Goal: Task Accomplishment & Management: Use online tool/utility

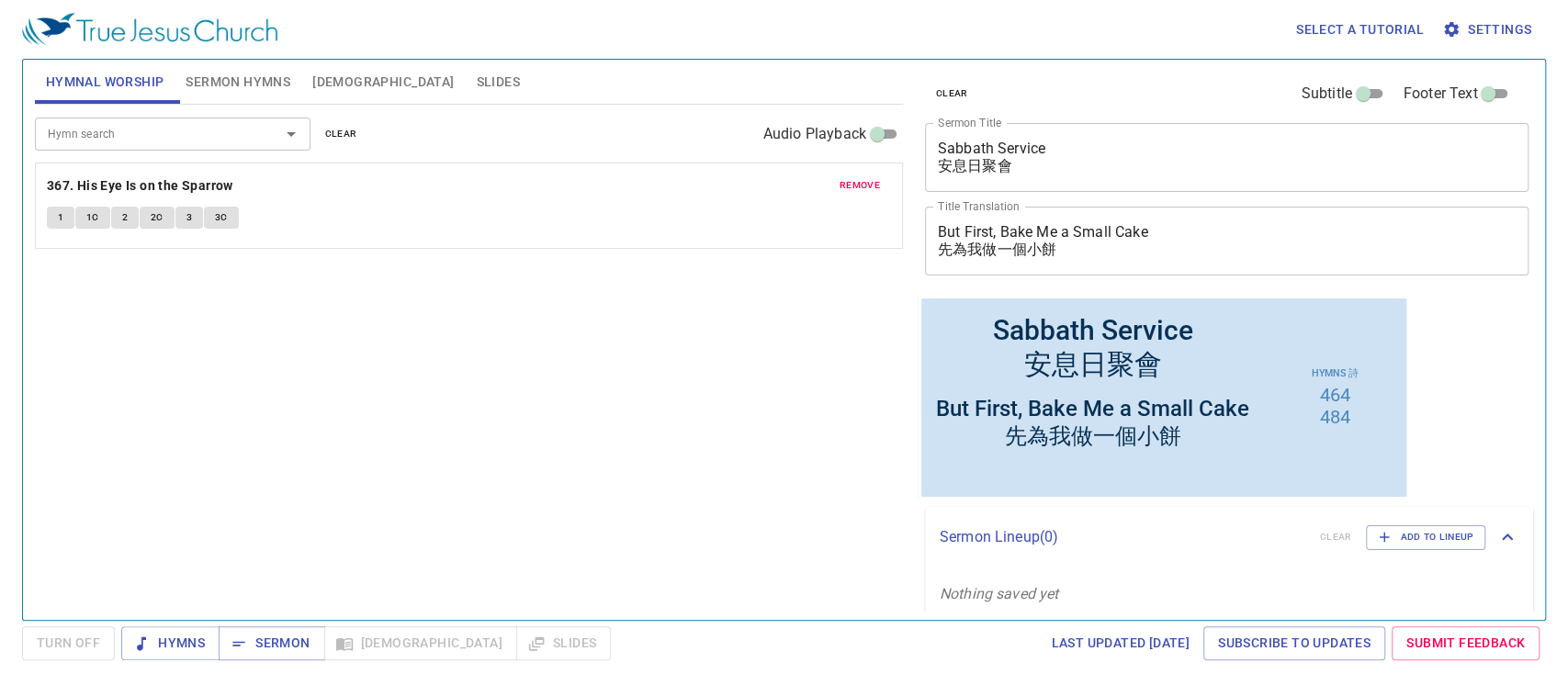
click at [1169, 238] on textarea "But First, Bake Me a Small Cake 先為我做一個小餅" at bounding box center [1227, 240] width 579 height 34
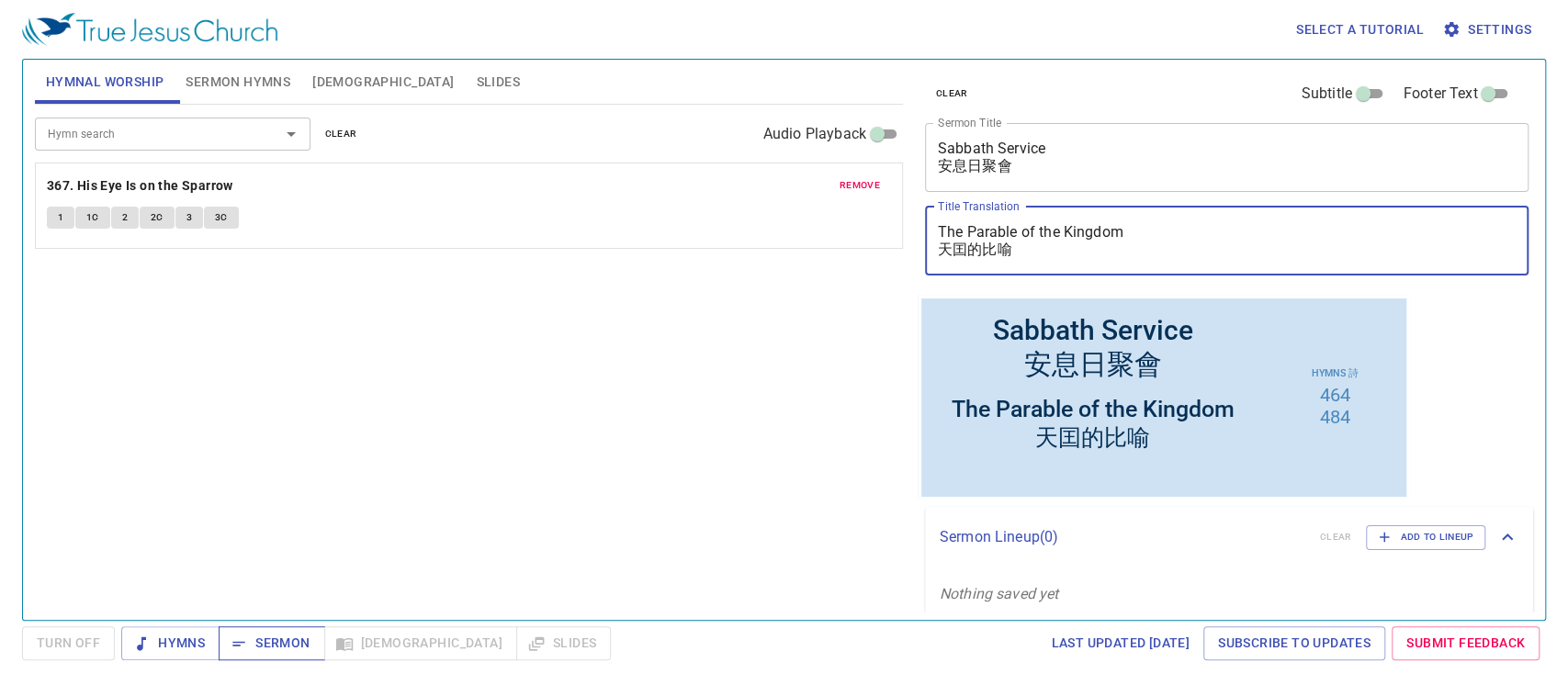
type textarea "The Parable of the Kingdom 天囯的比喻"
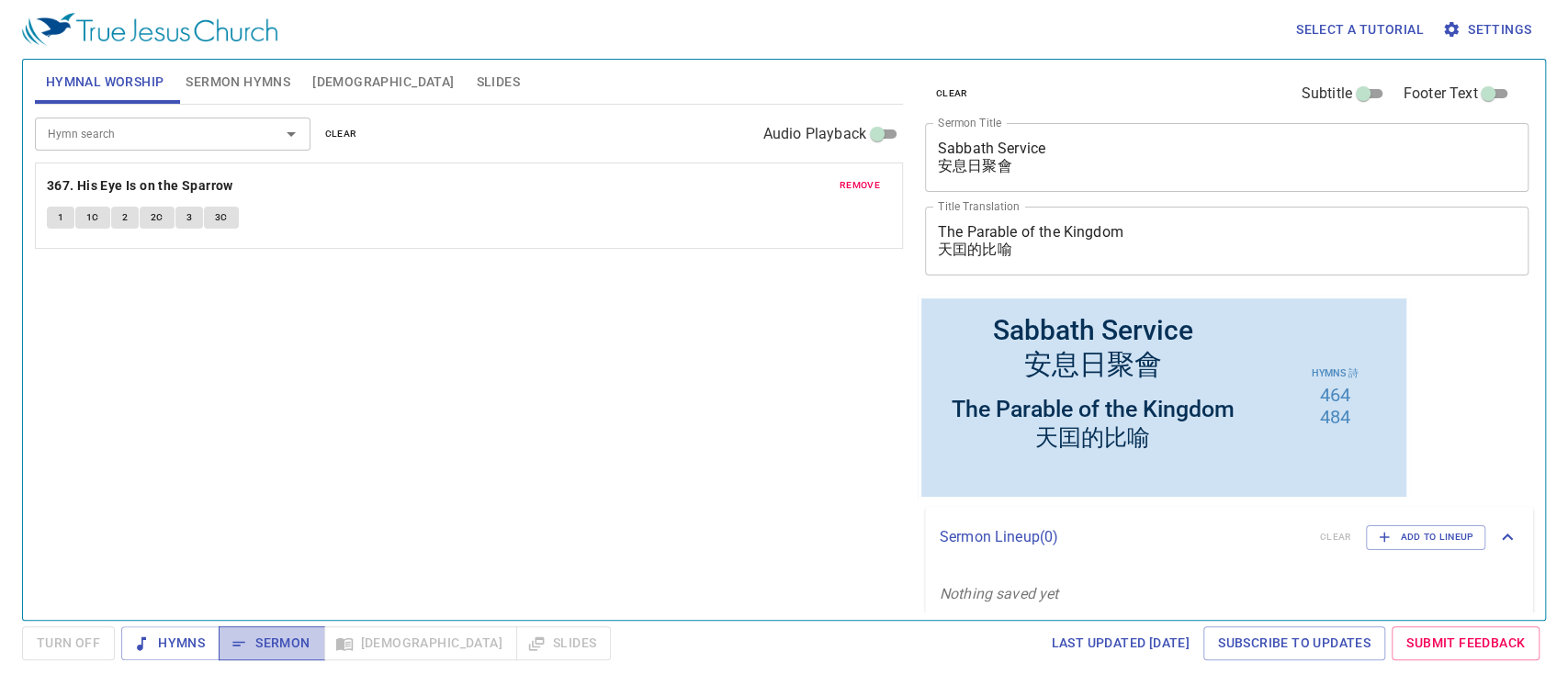
click at [265, 645] on span "Sermon" at bounding box center [271, 643] width 76 height 23
click at [103, 141] on input "Hymn search" at bounding box center [145, 133] width 210 height 21
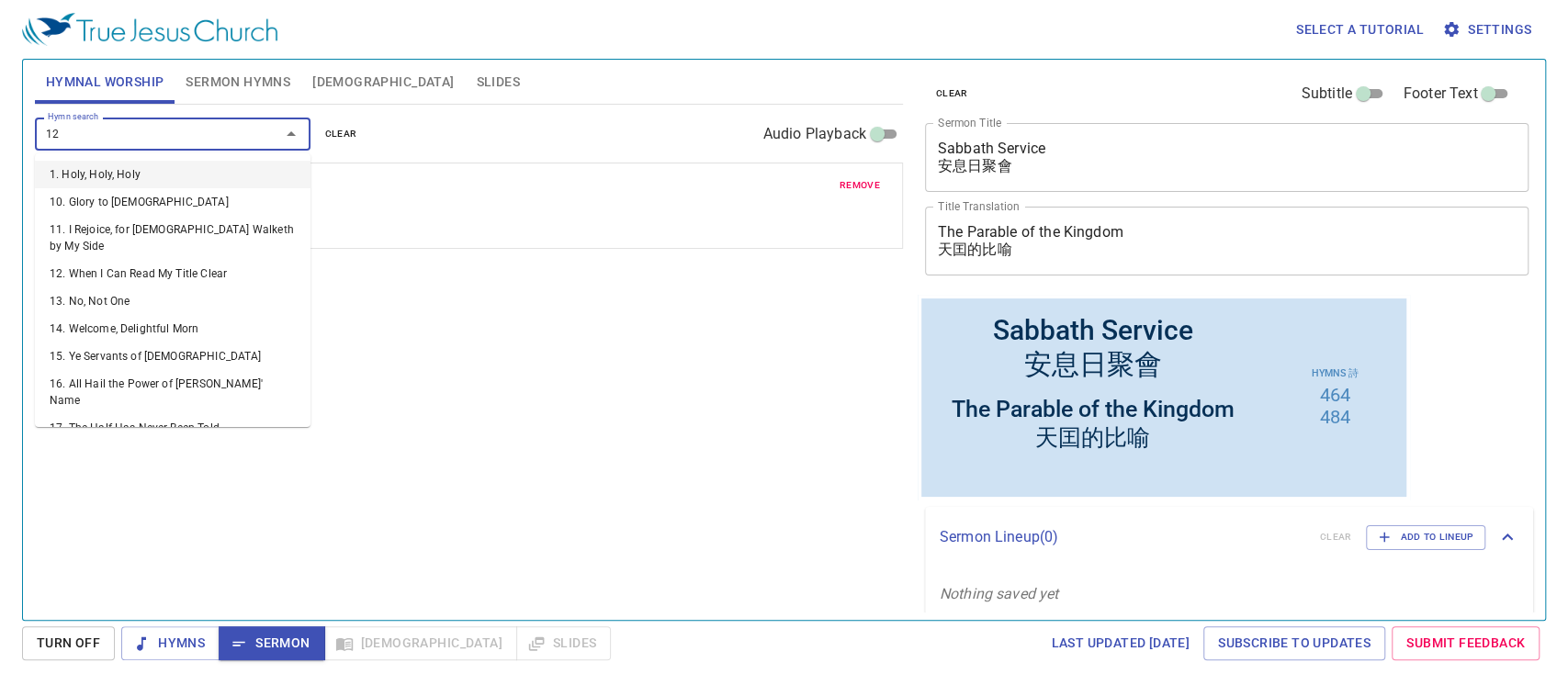
type input "120"
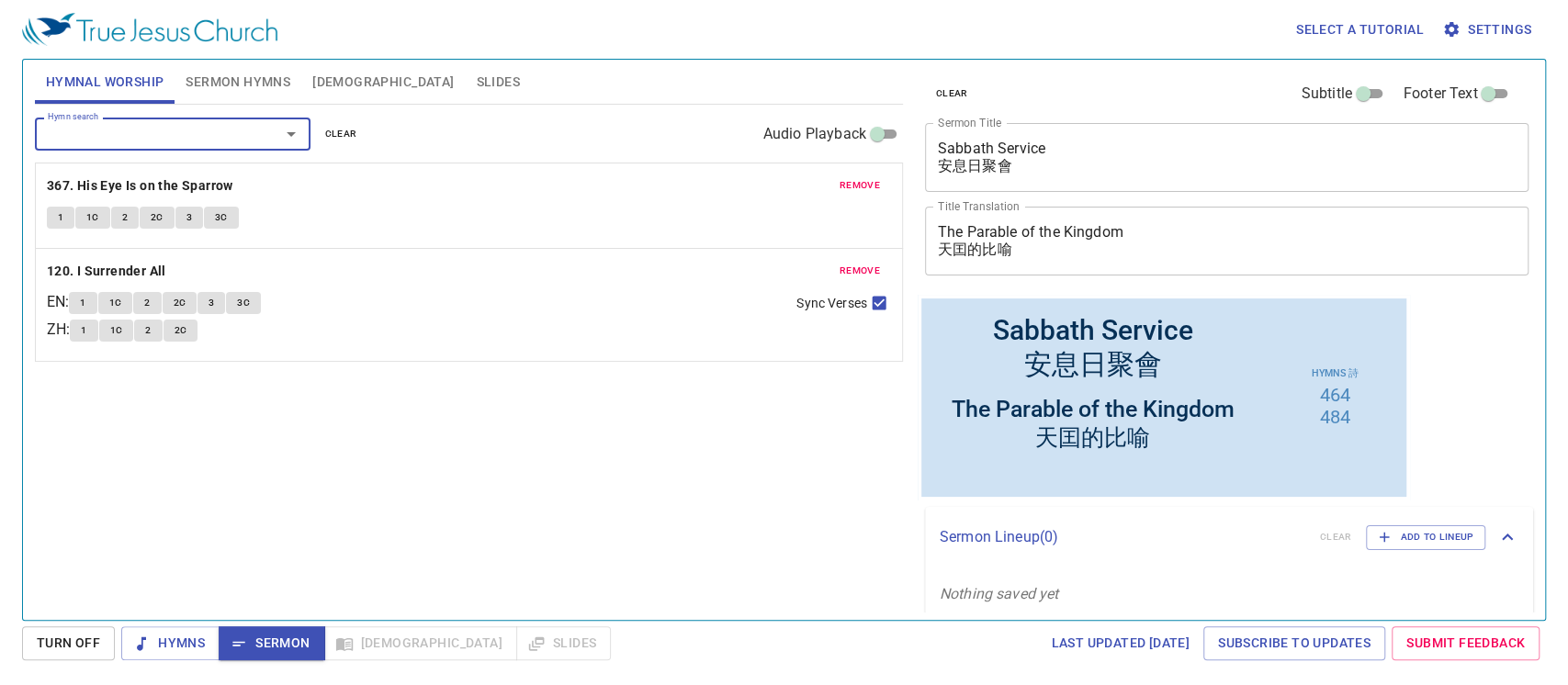
click at [852, 183] on span "remove" at bounding box center [859, 185] width 40 height 17
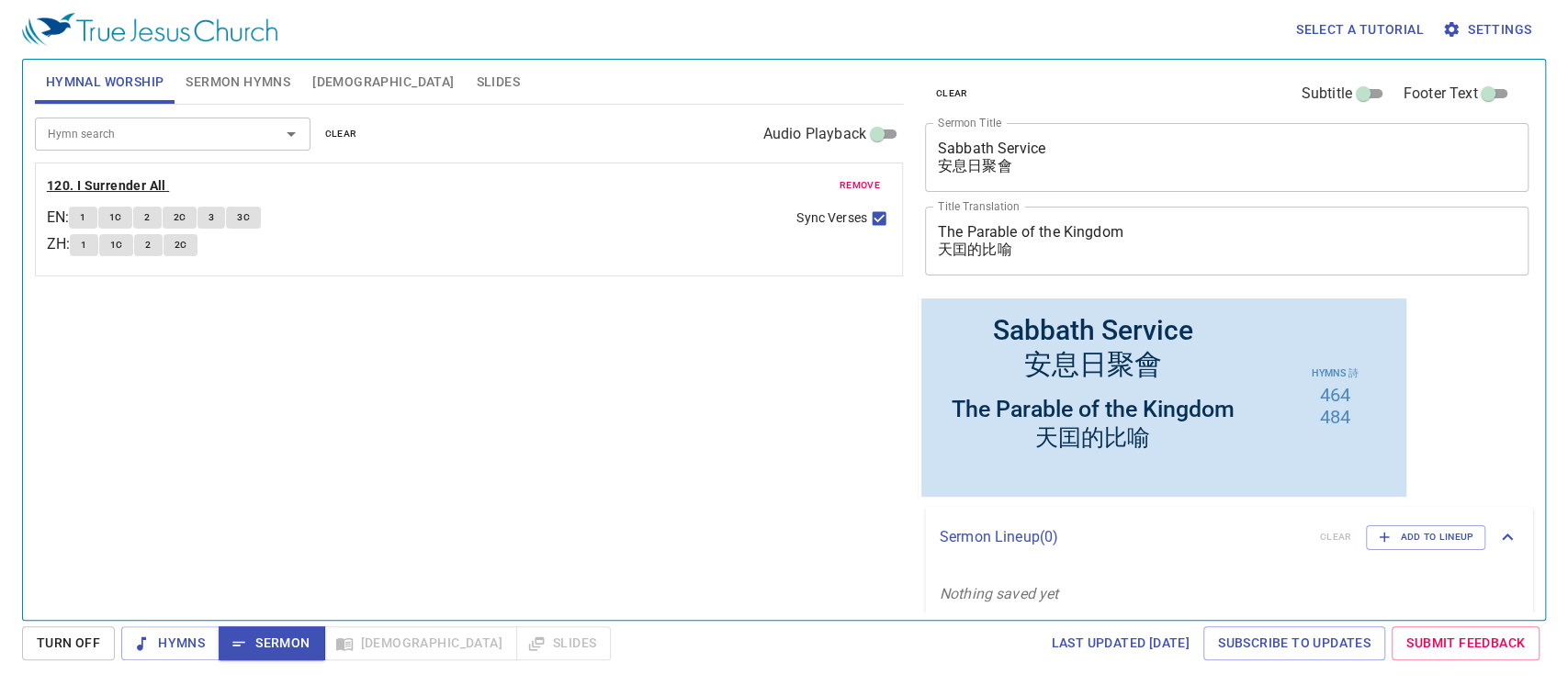
click at [149, 178] on b "120. I Surrender All" at bounding box center [107, 185] width 119 height 23
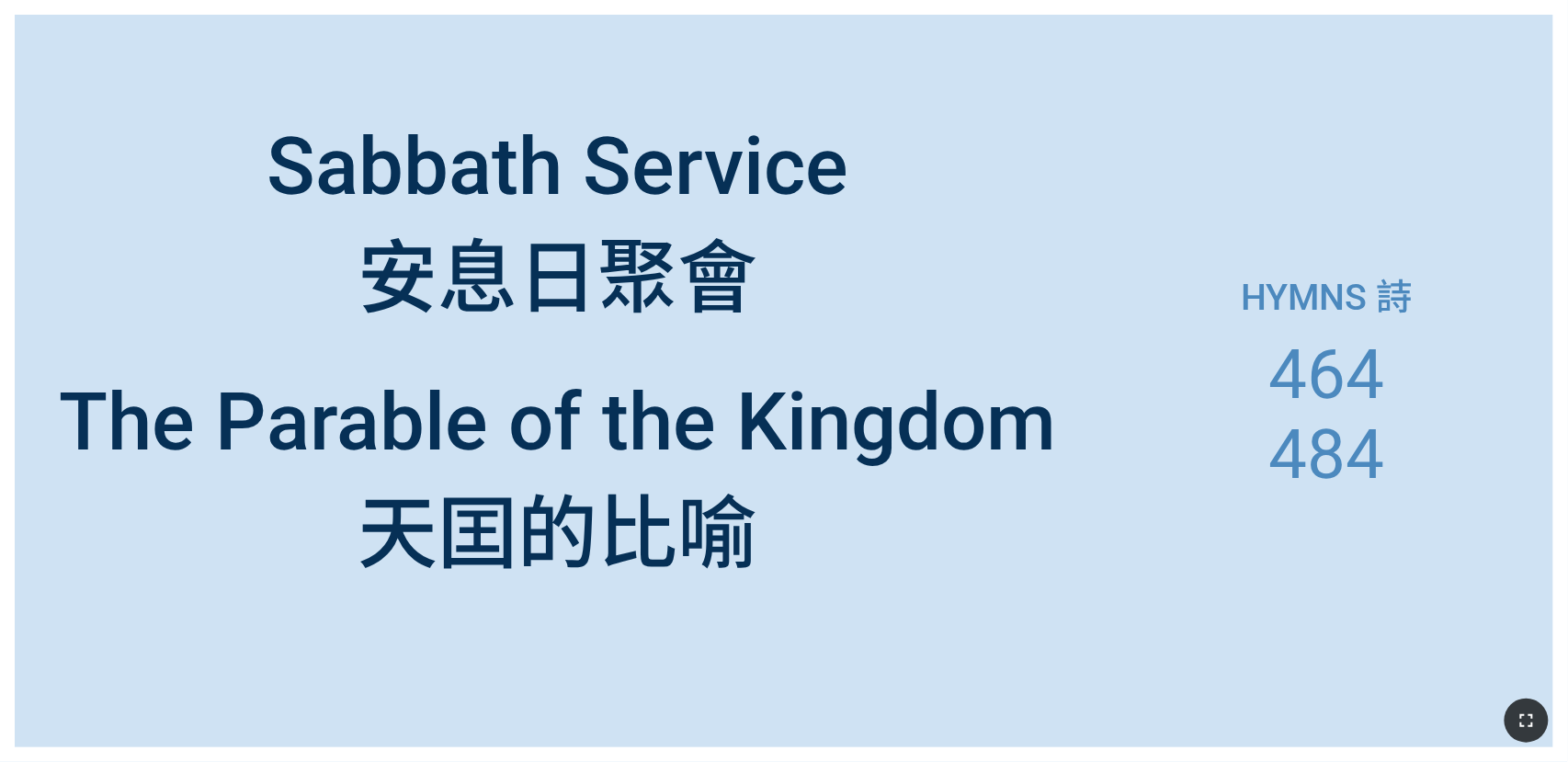
click at [488, 330] on icon "button" at bounding box center [1527, 721] width 22 height 22
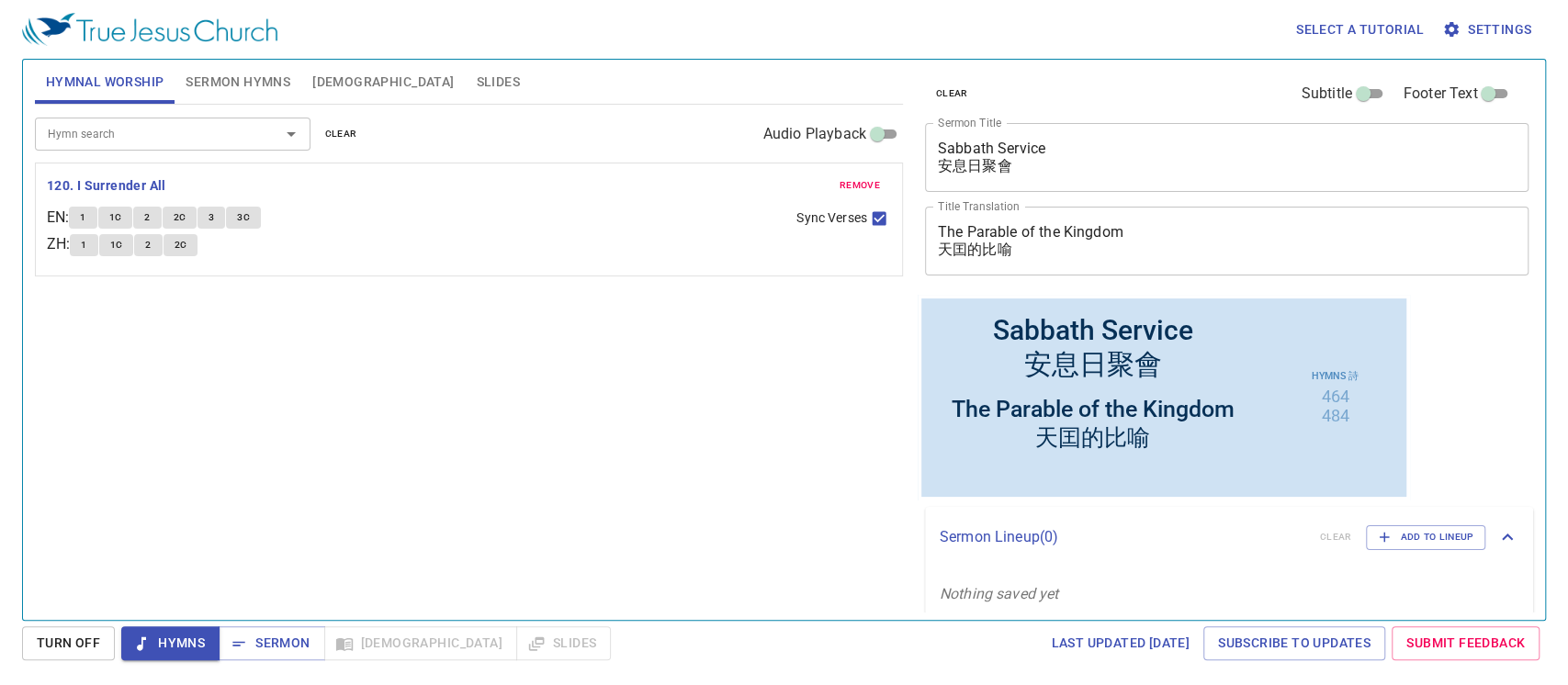
click at [254, 72] on span "Sermon Hymns" at bounding box center [238, 82] width 105 height 23
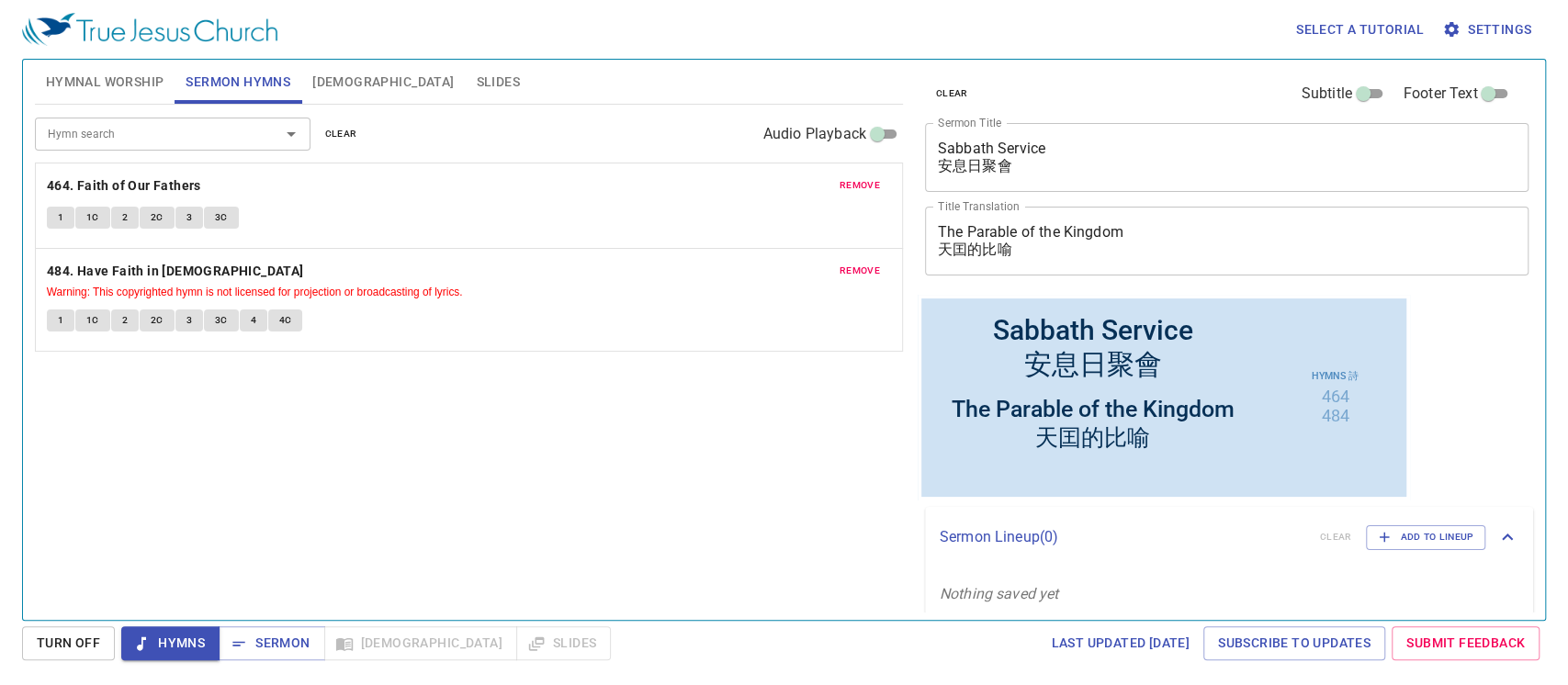
click at [194, 123] on input "Hymn search" at bounding box center [145, 133] width 210 height 21
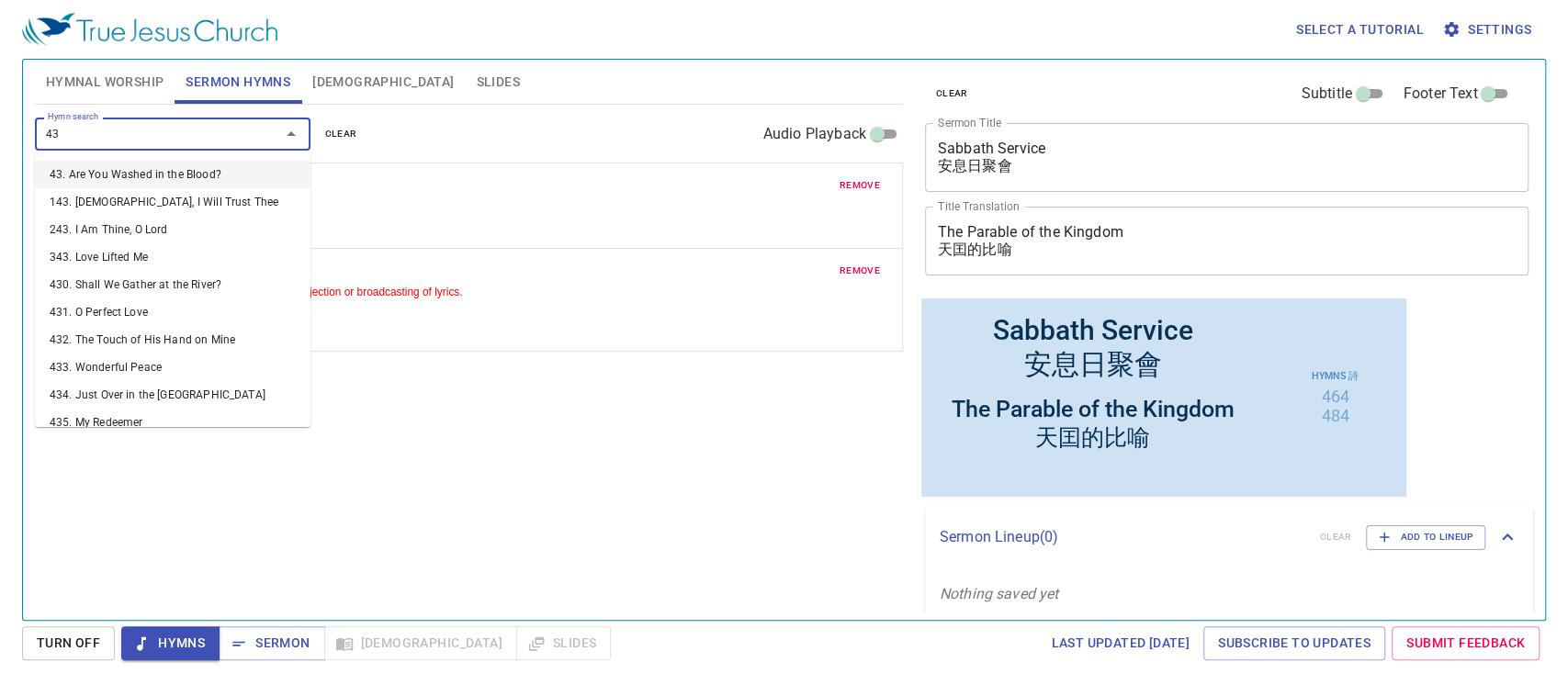
type input "431"
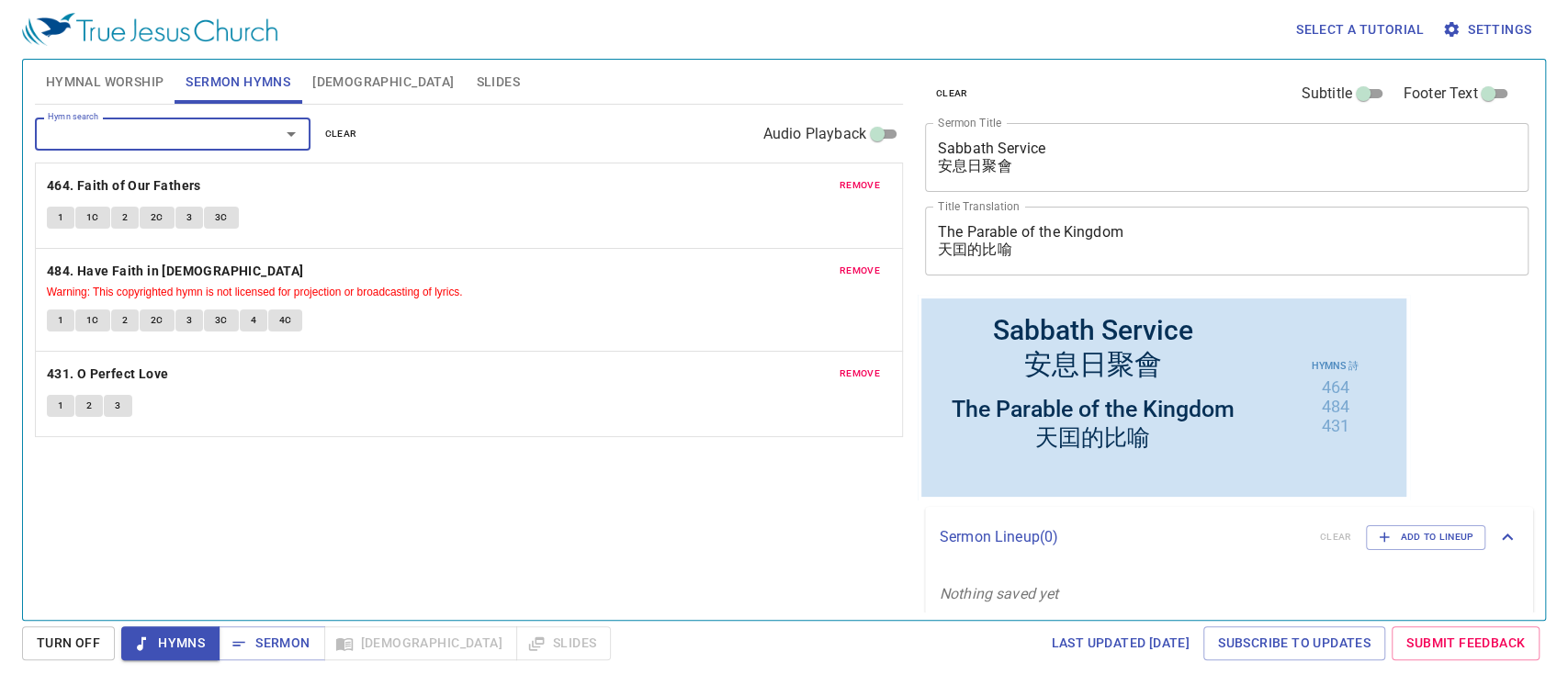
click at [860, 268] on span "remove" at bounding box center [859, 270] width 40 height 17
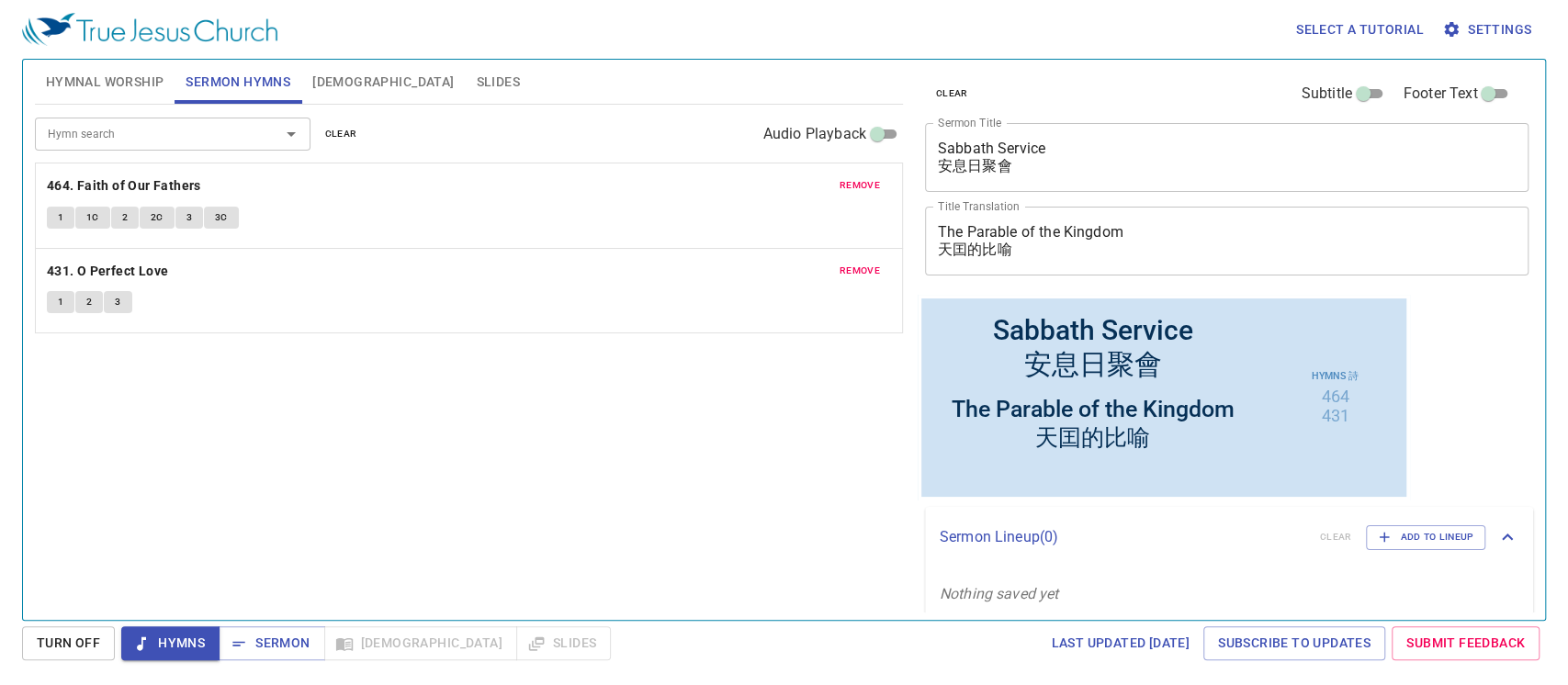
click at [860, 187] on span "remove" at bounding box center [859, 185] width 40 height 17
click at [175, 141] on input "Hymn search" at bounding box center [145, 133] width 210 height 21
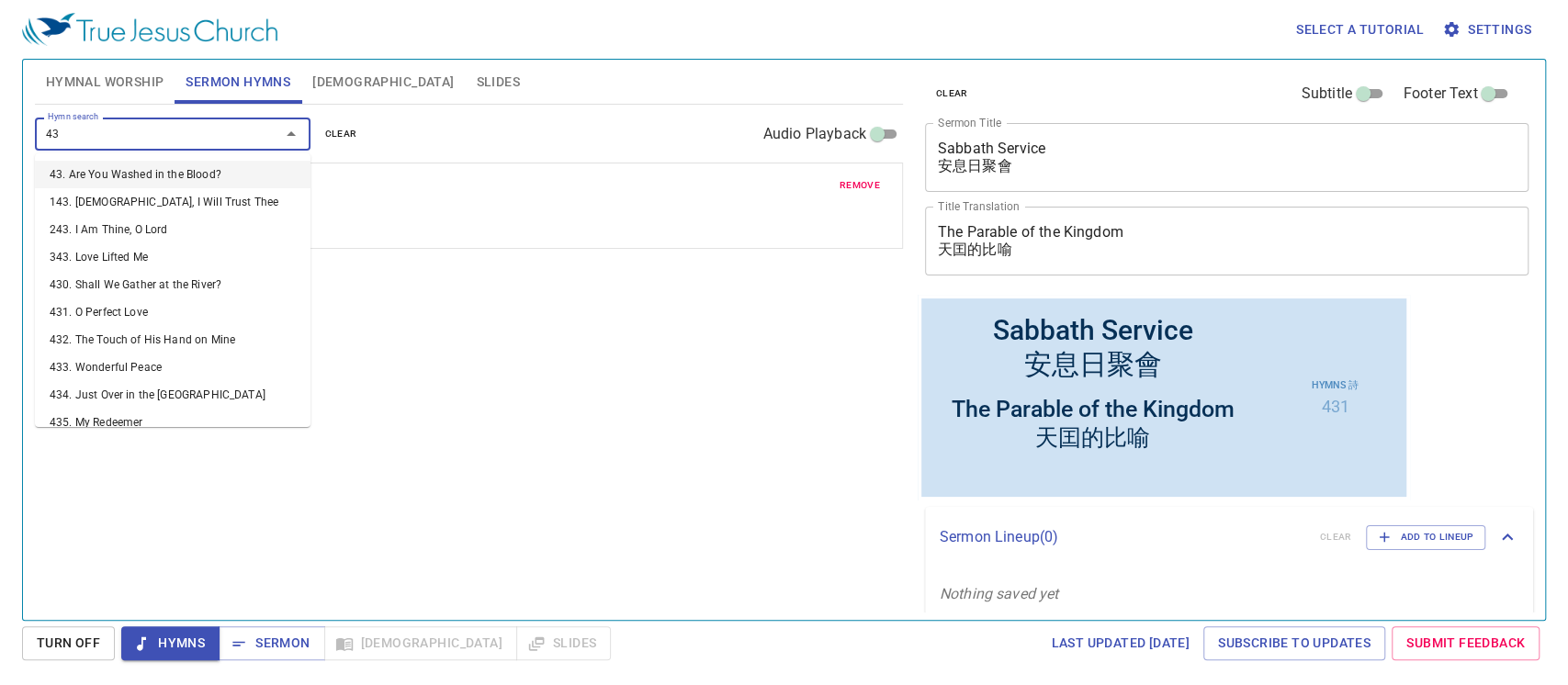
type input "430"
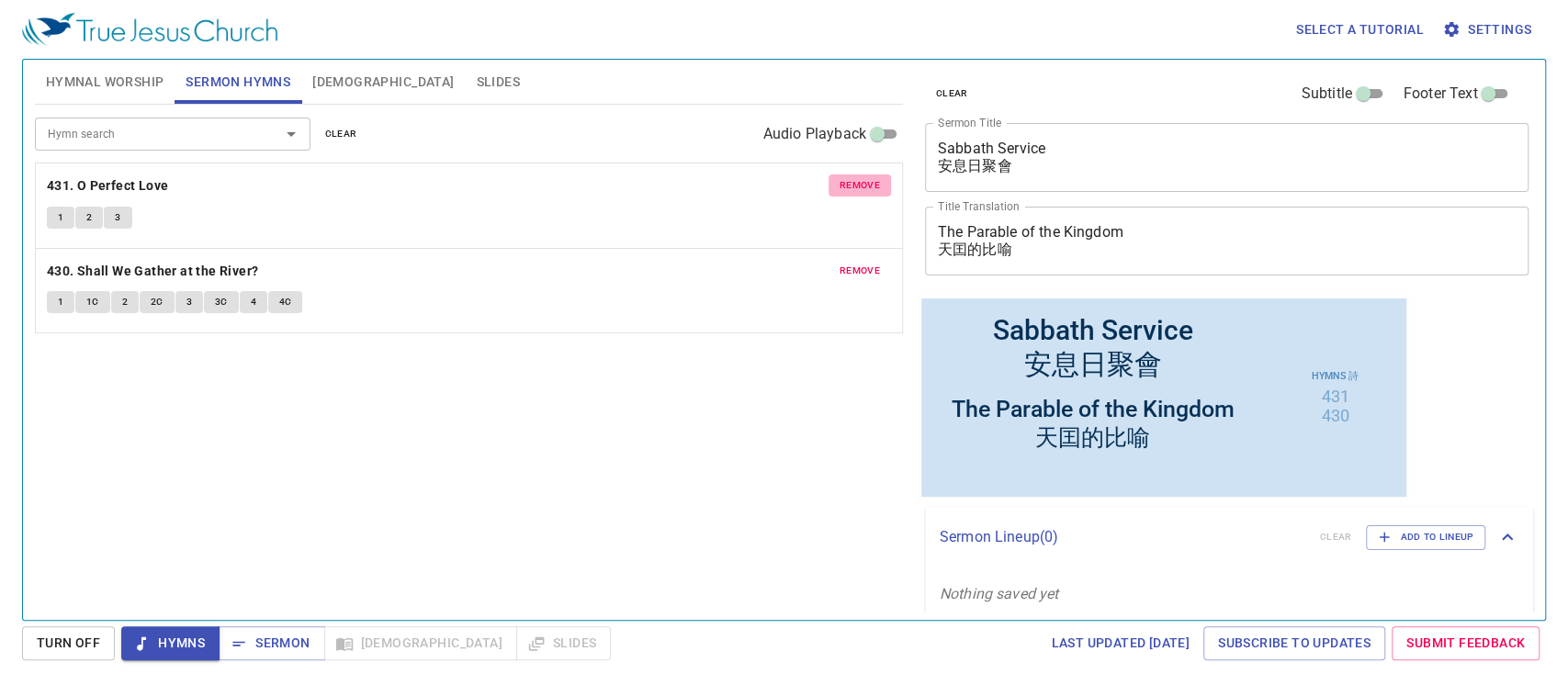
click at [860, 185] on span "remove" at bounding box center [859, 185] width 40 height 17
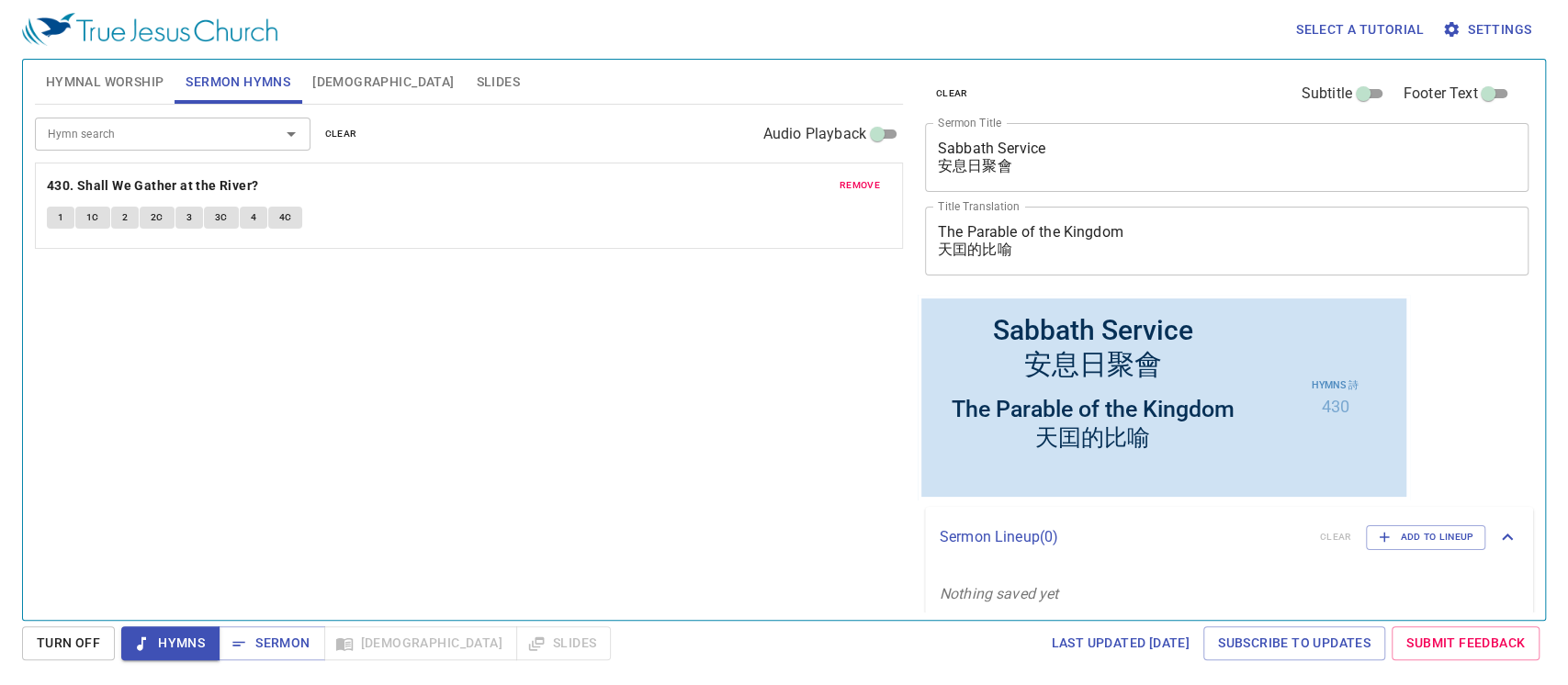
click at [239, 149] on div "Hymn search" at bounding box center [172, 133] width 275 height 33
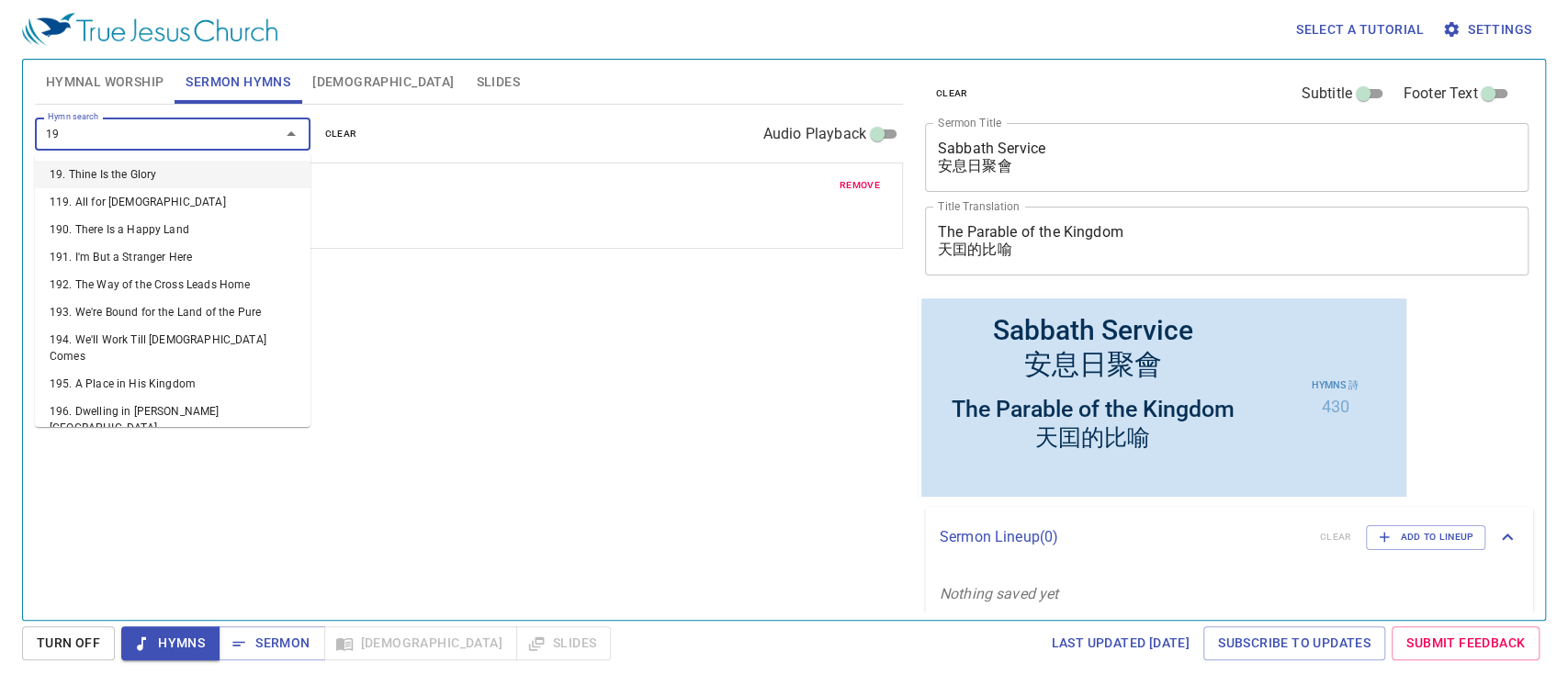
type input "195"
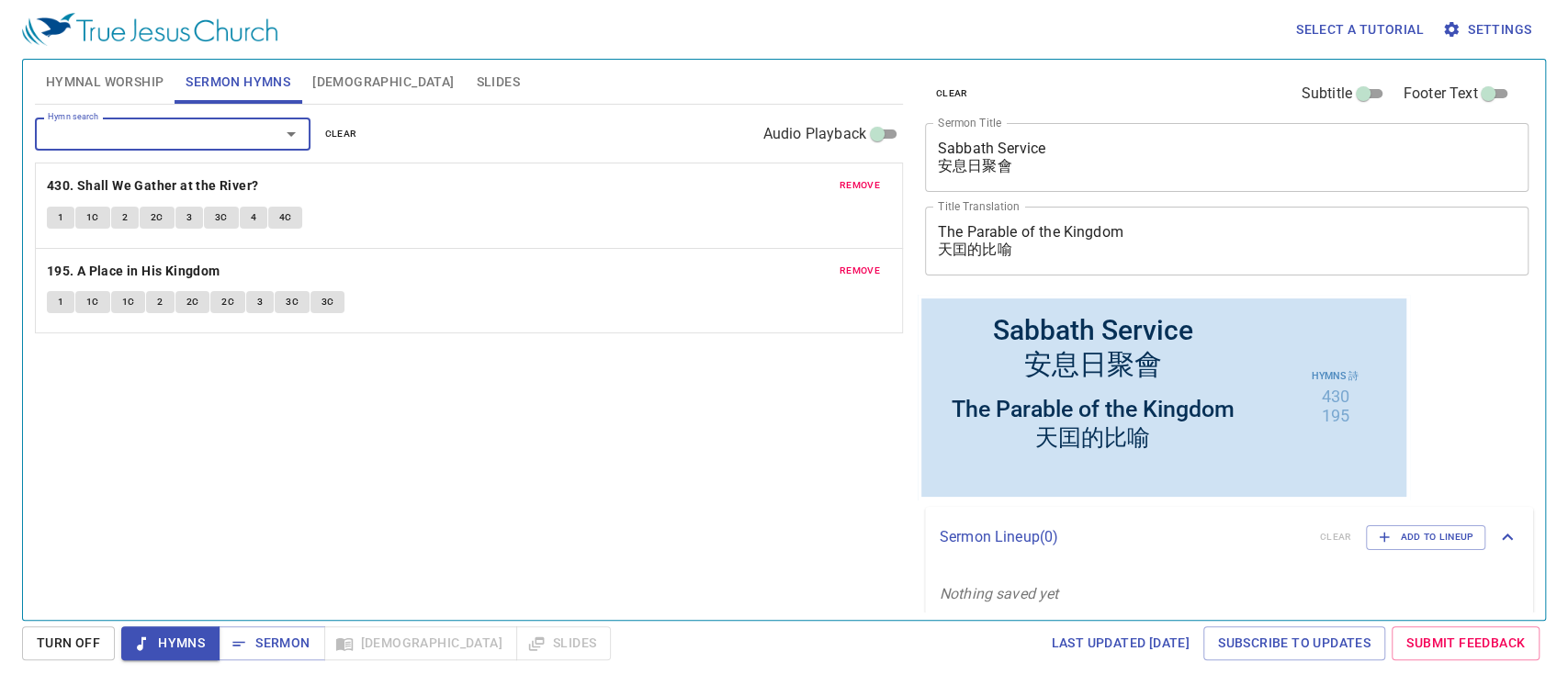
click at [111, 76] on span "Hymnal Worship" at bounding box center [106, 82] width 118 height 23
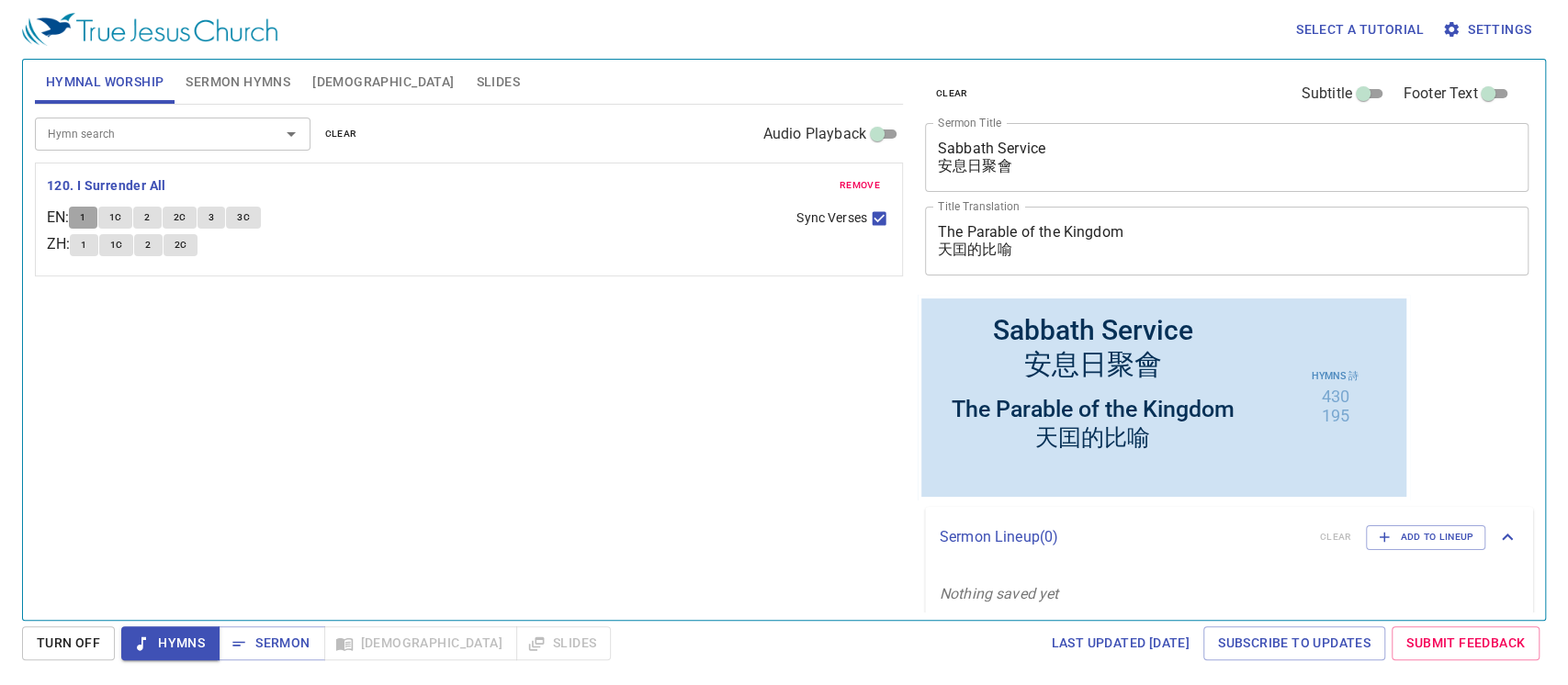
click at [97, 221] on button "1" at bounding box center [83, 218] width 28 height 22
click at [154, 232] on div "1 1C 2 2C 3 3C" at bounding box center [425, 220] width 713 height 27
click at [154, 228] on button "2" at bounding box center [147, 218] width 28 height 22
click at [197, 218] on button "2C" at bounding box center [179, 218] width 35 height 22
click at [221, 225] on button "3" at bounding box center [211, 218] width 28 height 22
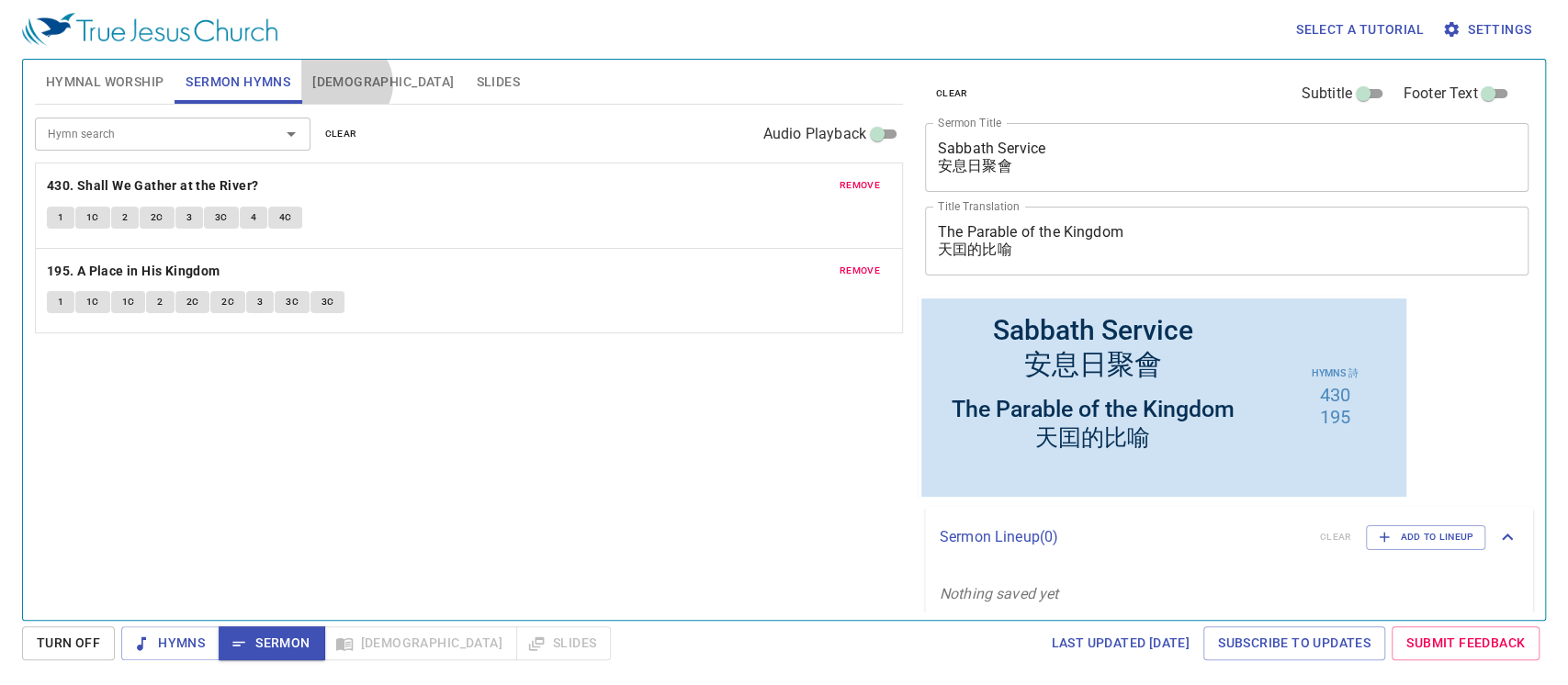
click at [344, 84] on span "[DEMOGRAPHIC_DATA]" at bounding box center [383, 82] width 141 height 23
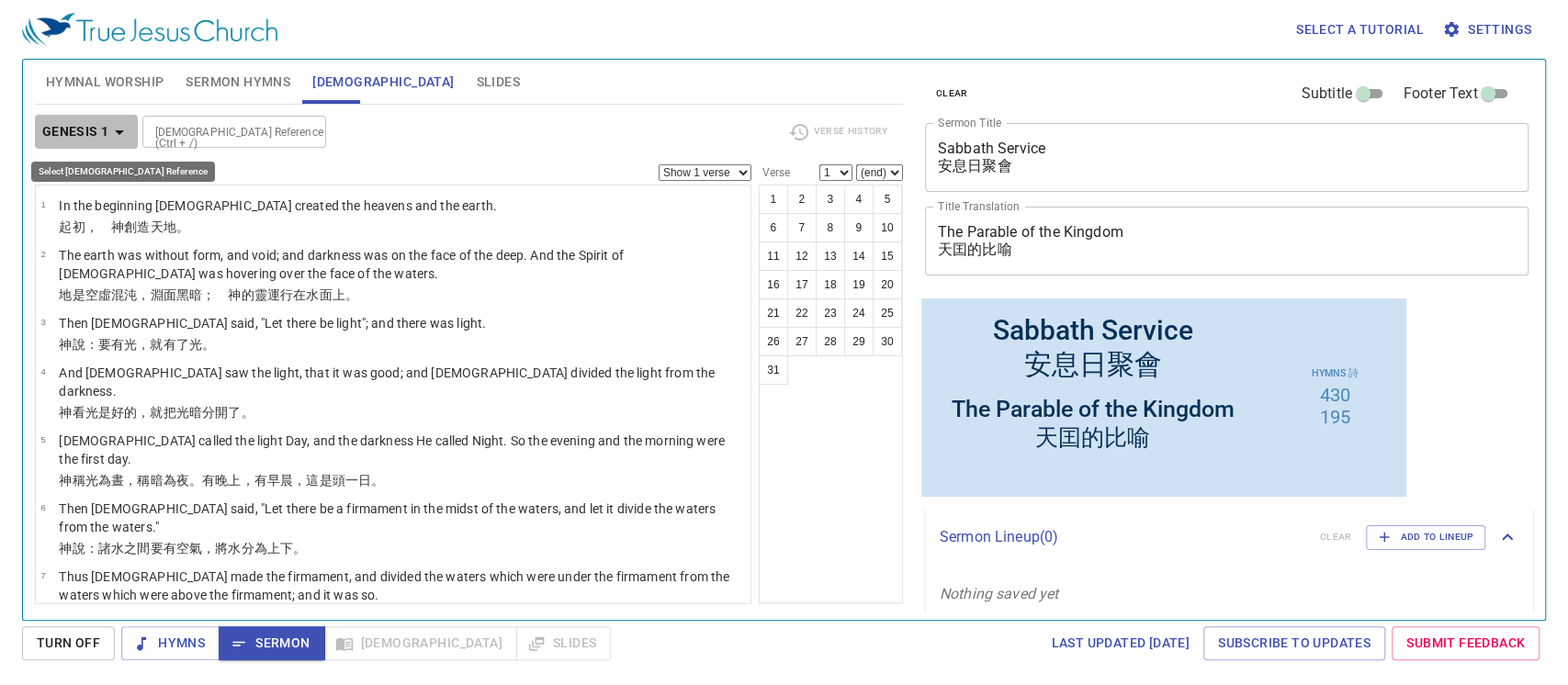
click at [121, 133] on icon "button" at bounding box center [119, 132] width 22 height 22
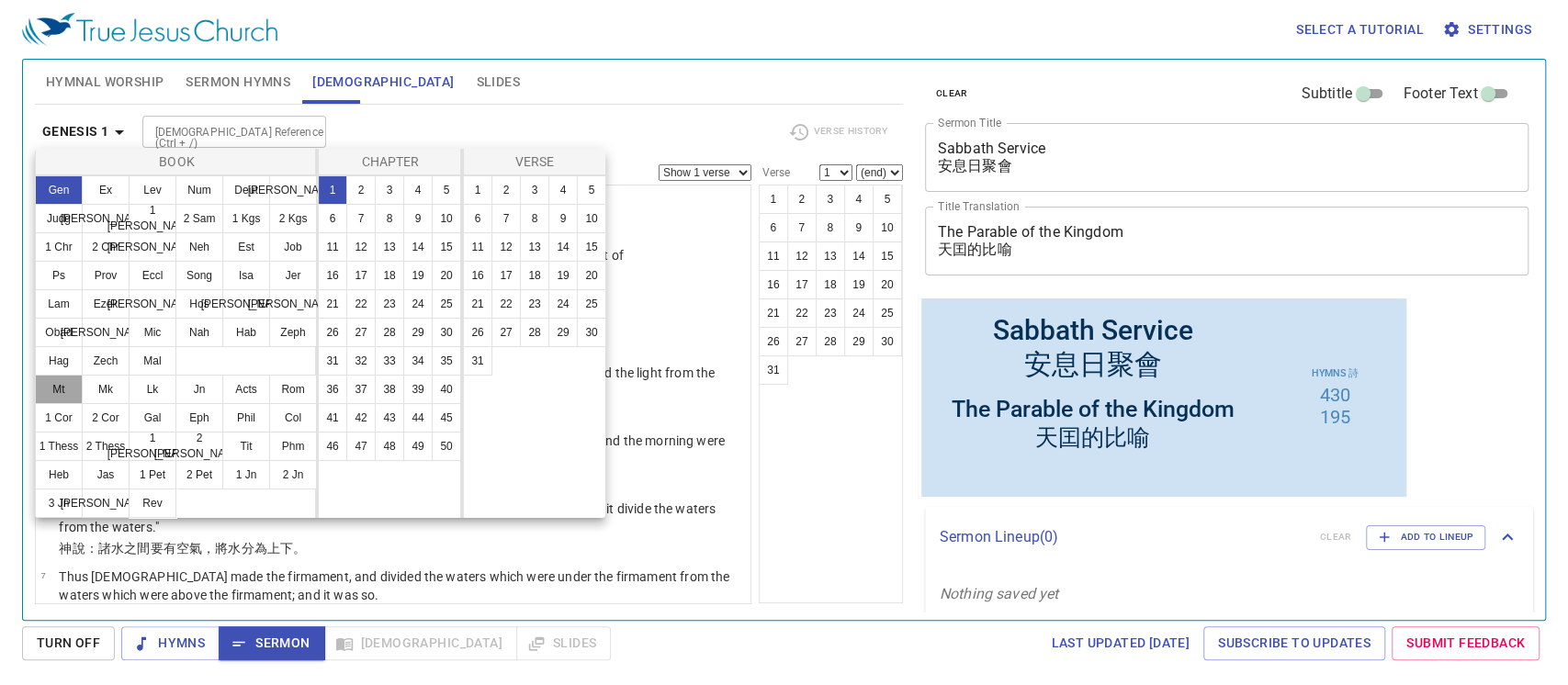
click at [64, 383] on button "Mt" at bounding box center [58, 389] width 47 height 30
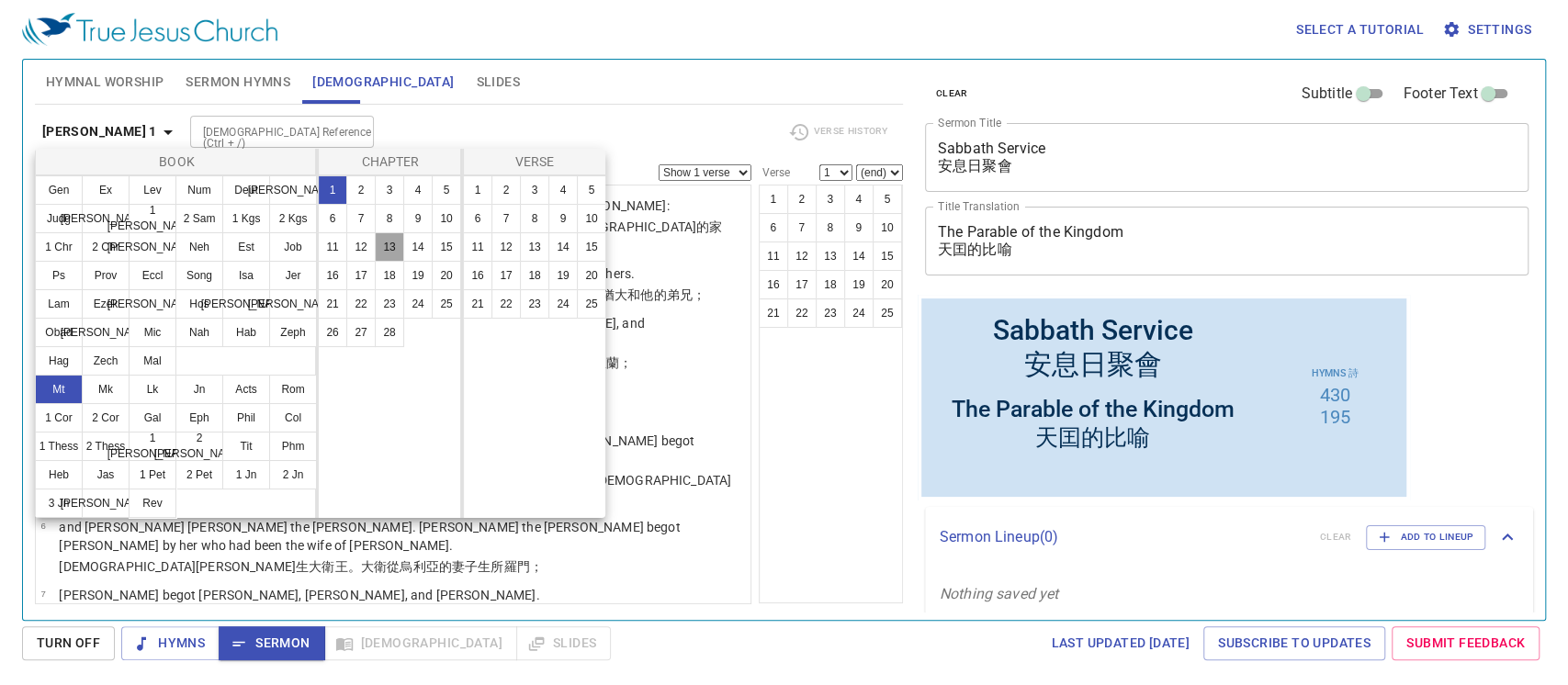
click at [393, 237] on button "13" at bounding box center [390, 247] width 30 height 30
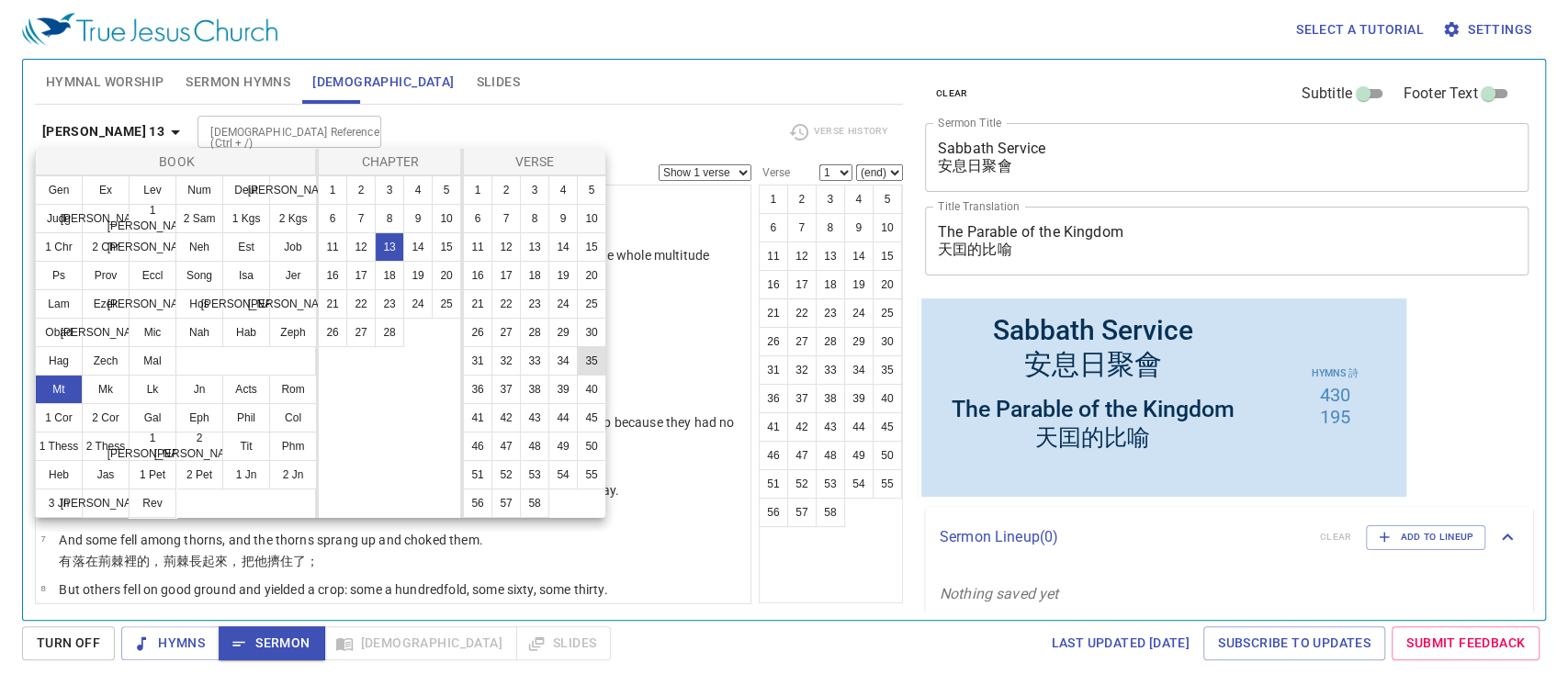
click at [583, 365] on button "35" at bounding box center [592, 361] width 30 height 30
select select "35"
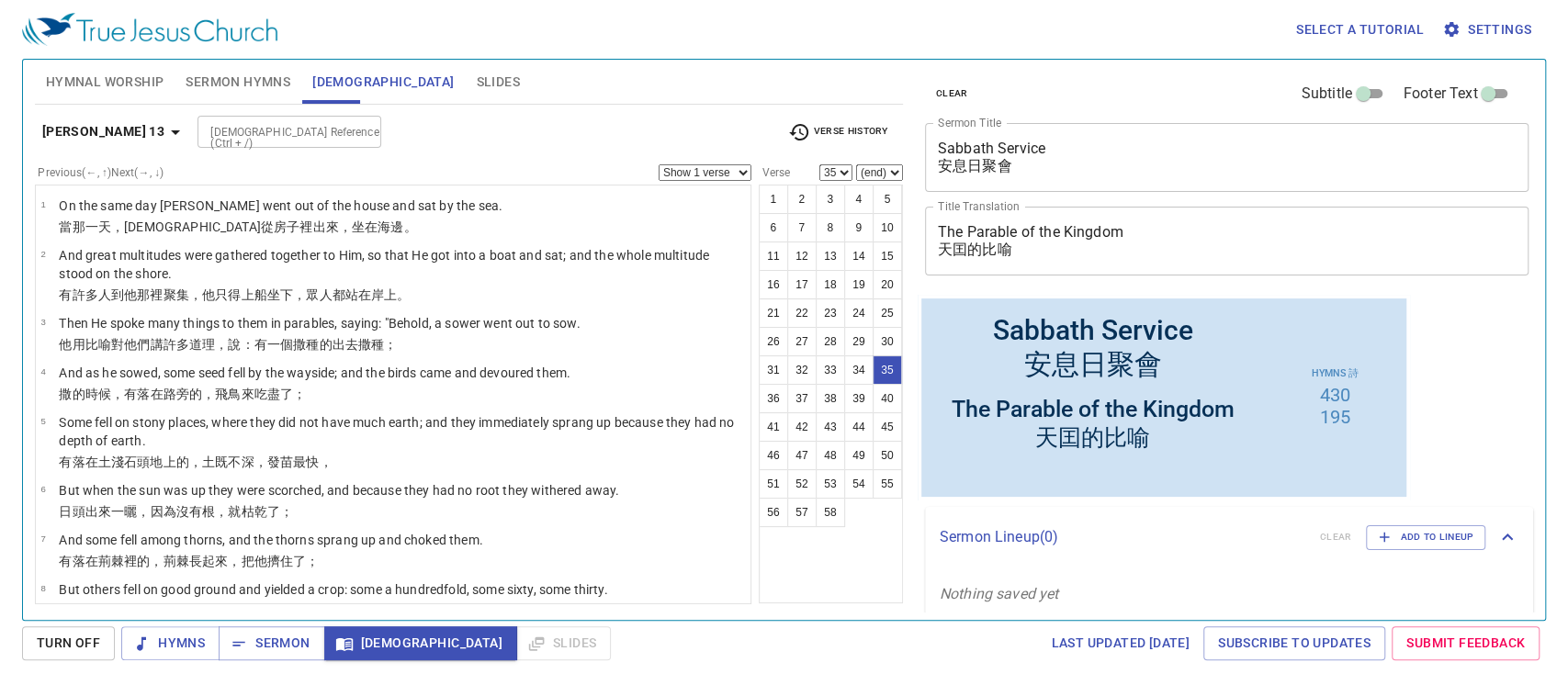
scroll to position [1903, 0]
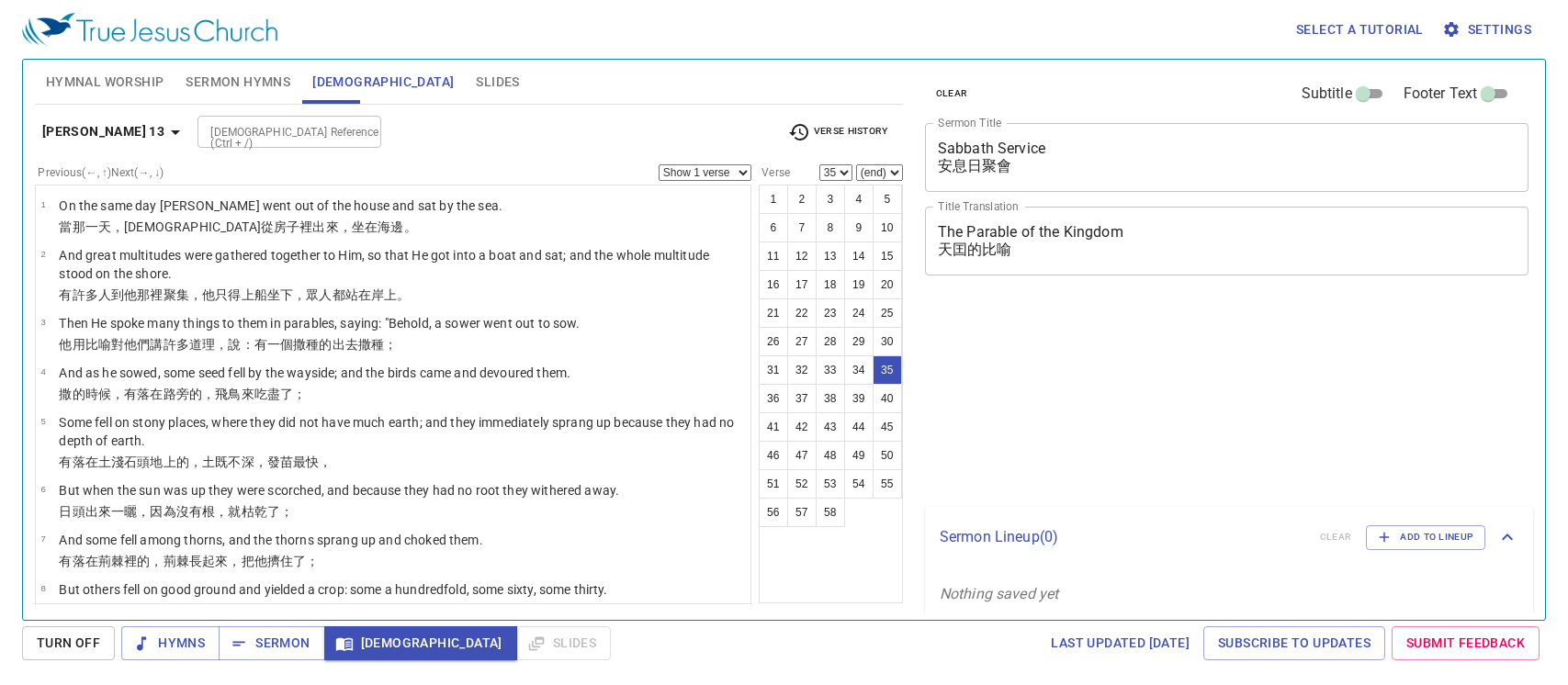
select select "35"
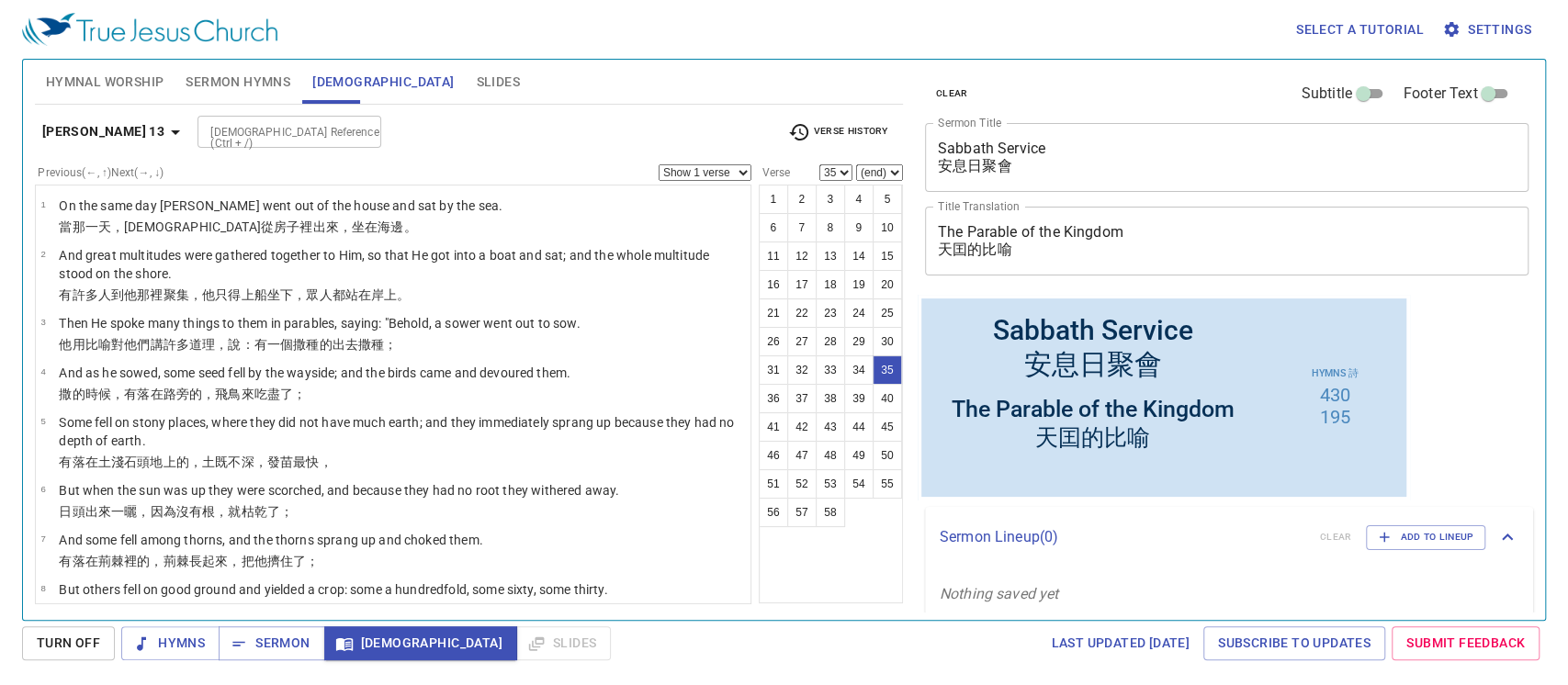
scroll to position [1903, 0]
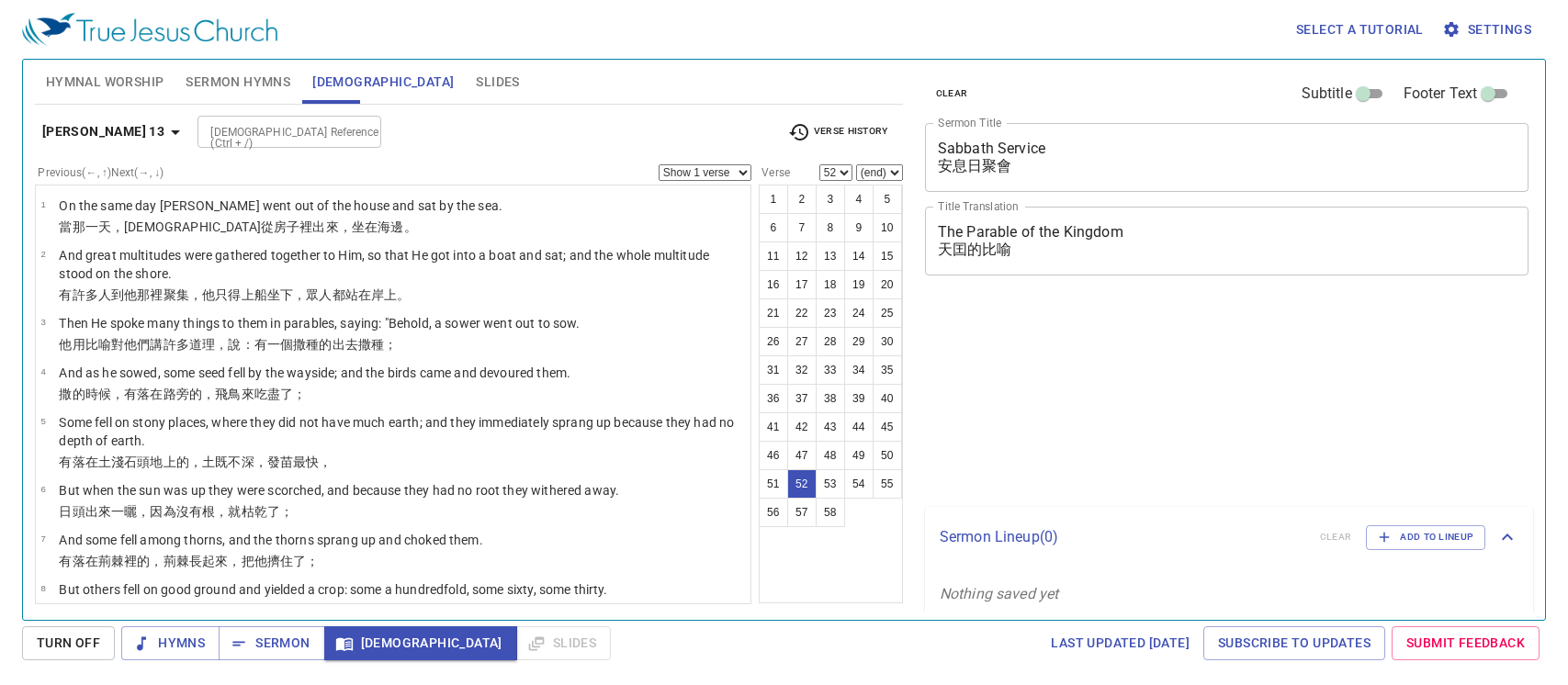
select select "52"
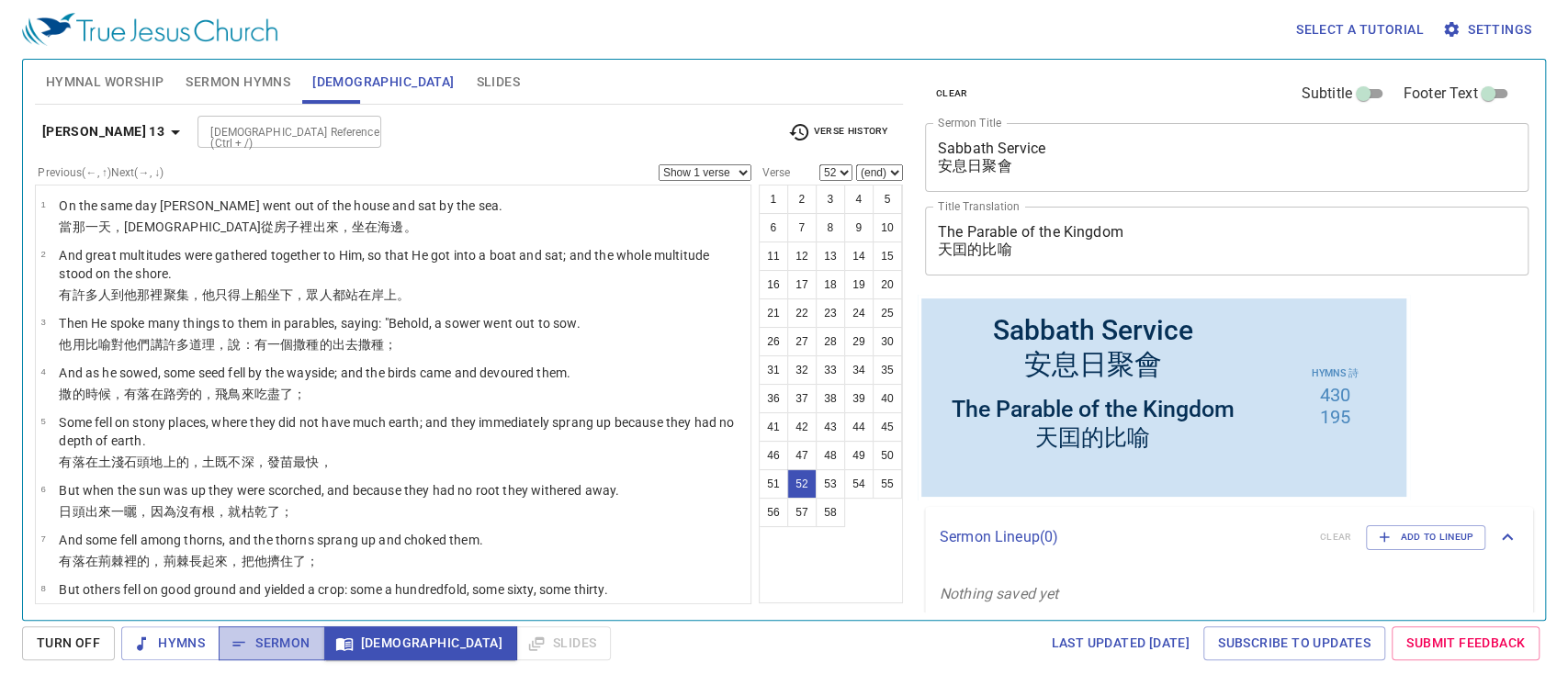
click at [253, 637] on span "Sermon" at bounding box center [271, 643] width 76 height 23
click at [884, 637] on div "Last updated [DATE] Subscribe to Updates Submit Feedback" at bounding box center [1082, 643] width 929 height 34
click at [826, 646] on div "Last updated 7/2/2025 Subscribe to Updates Submit Feedback" at bounding box center [1082, 643] width 929 height 34
click at [816, 599] on div "1 2 3 4 5 6 7 8 9 10 11 12 13 14 15 16 17 18 19 20 21 22 23 24 25 26 27 28 29 3…" at bounding box center [830, 393] width 144 height 419
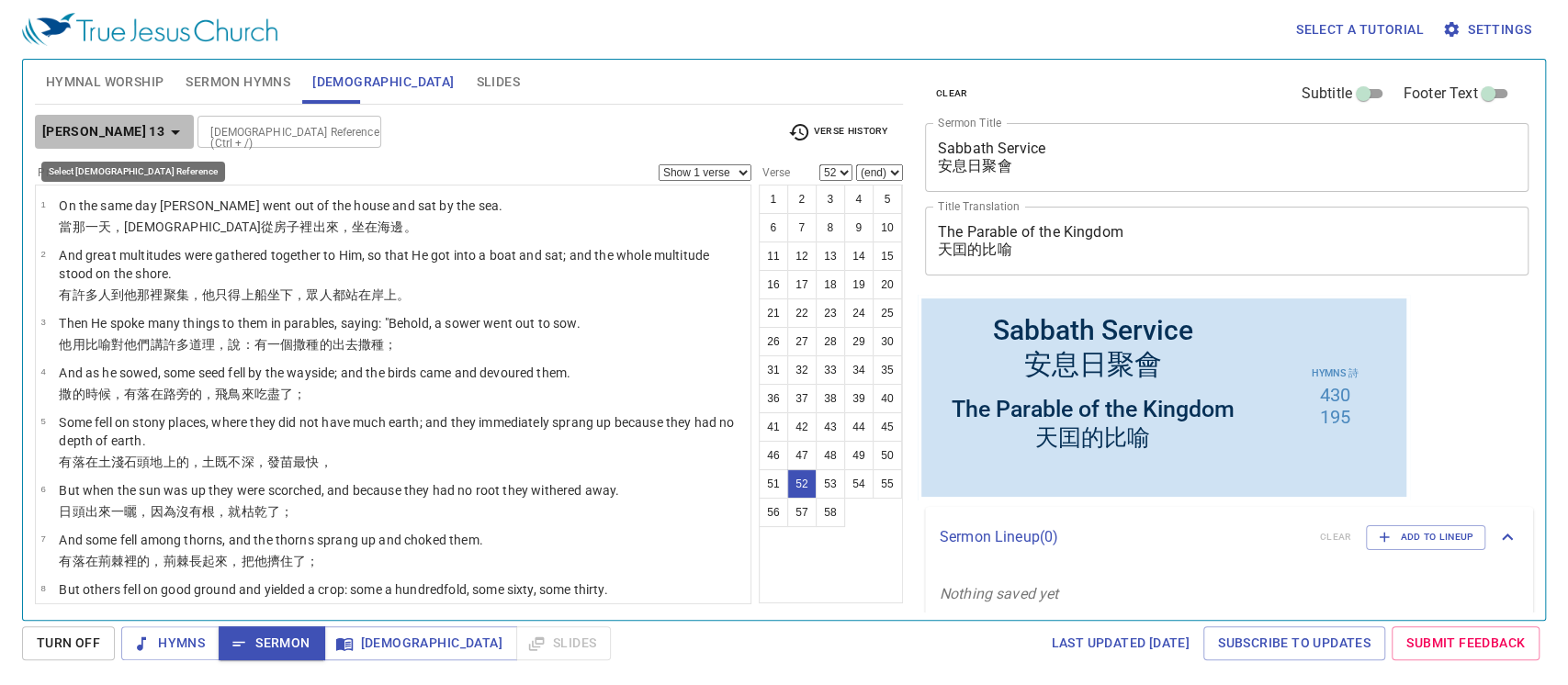
click at [171, 130] on icon "button" at bounding box center [175, 132] width 9 height 5
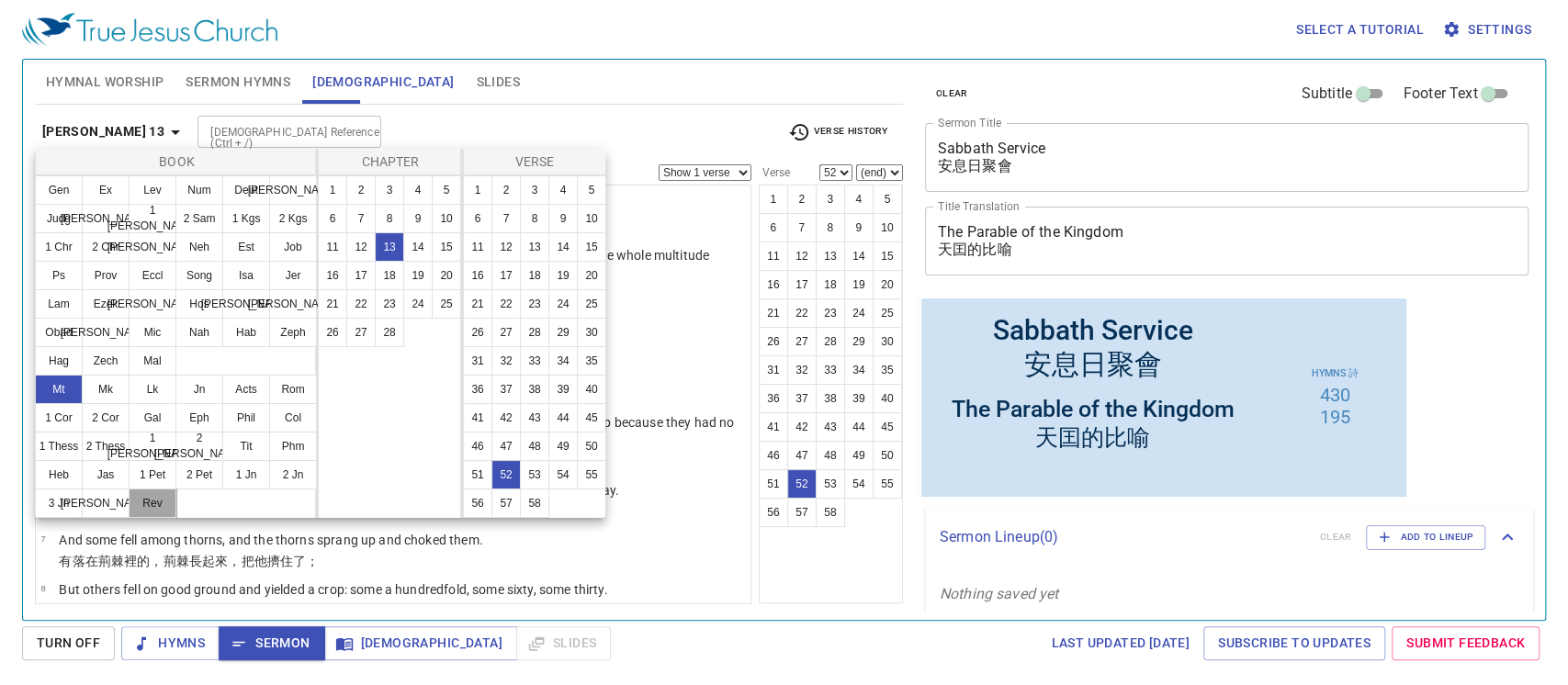
click at [153, 508] on button "Rev" at bounding box center [152, 503] width 47 height 30
select select "1"
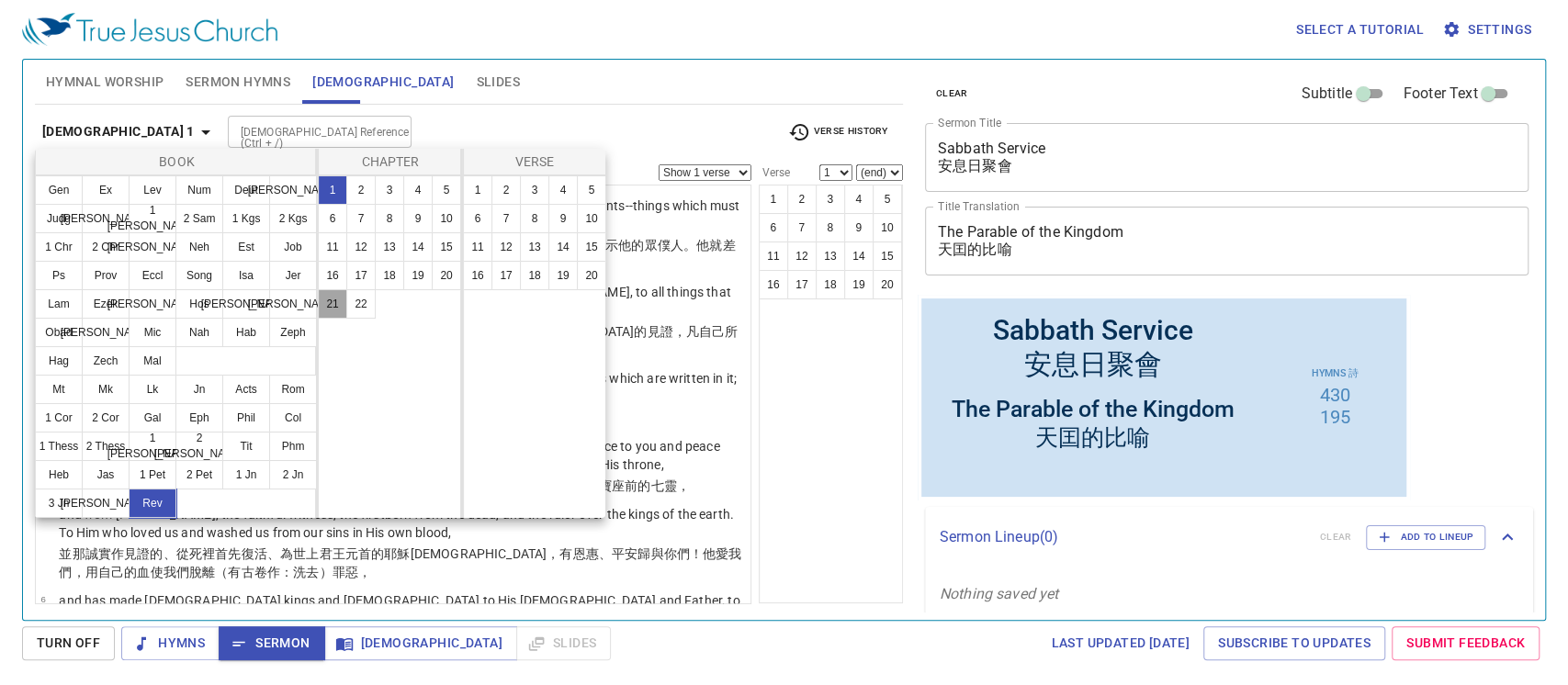
click at [339, 302] on button "21" at bounding box center [332, 304] width 30 height 30
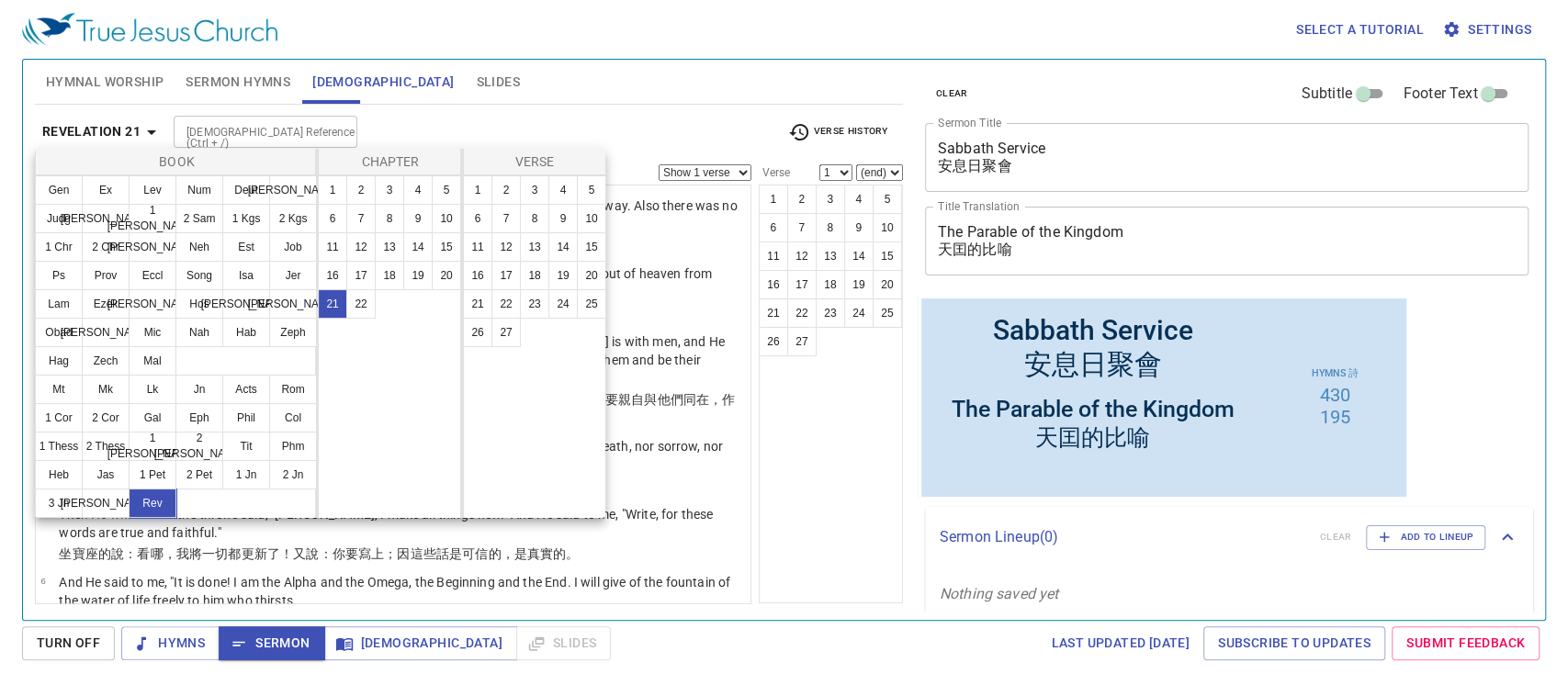
drag, startPoint x: 745, startPoint y: 249, endPoint x: 734, endPoint y: 287, distance: 39.6
click at [734, 287] on div at bounding box center [784, 342] width 1568 height 685
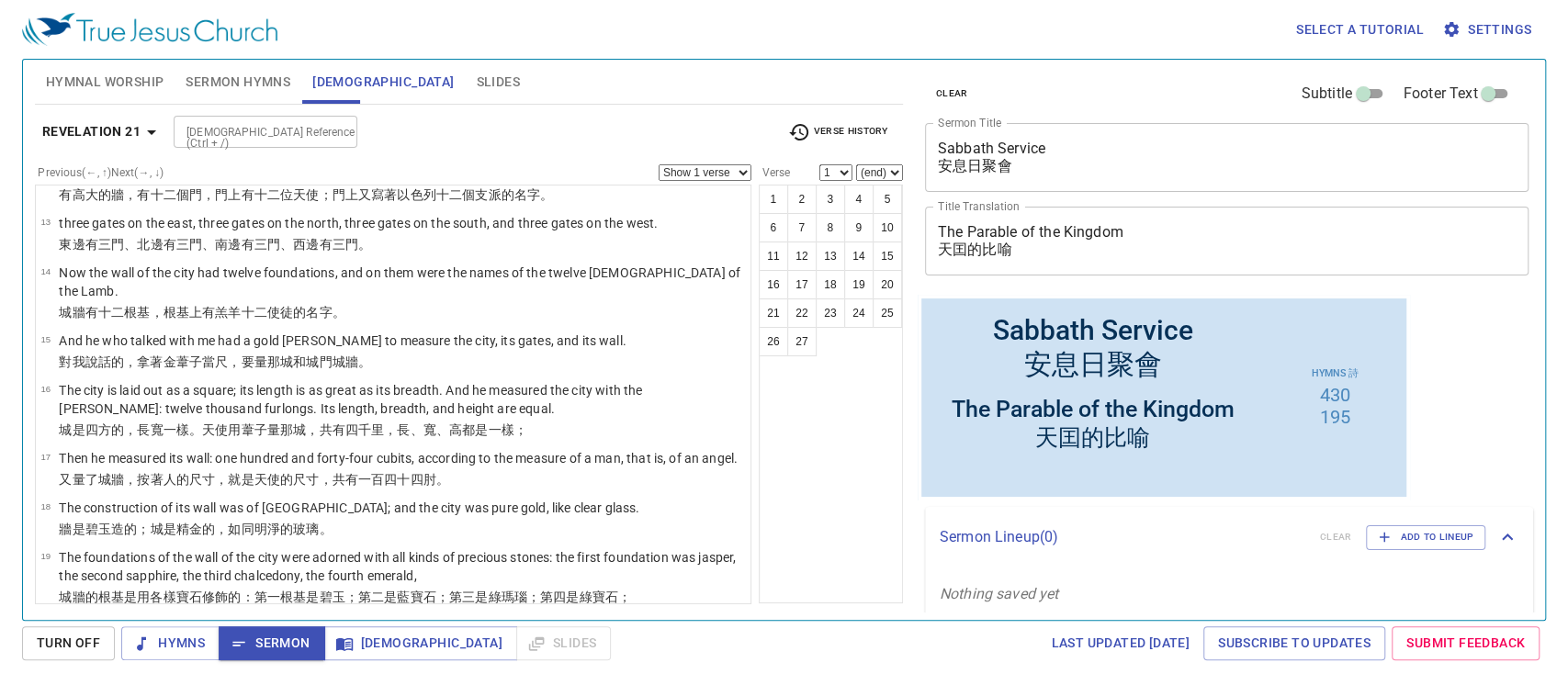
scroll to position [873, 0]
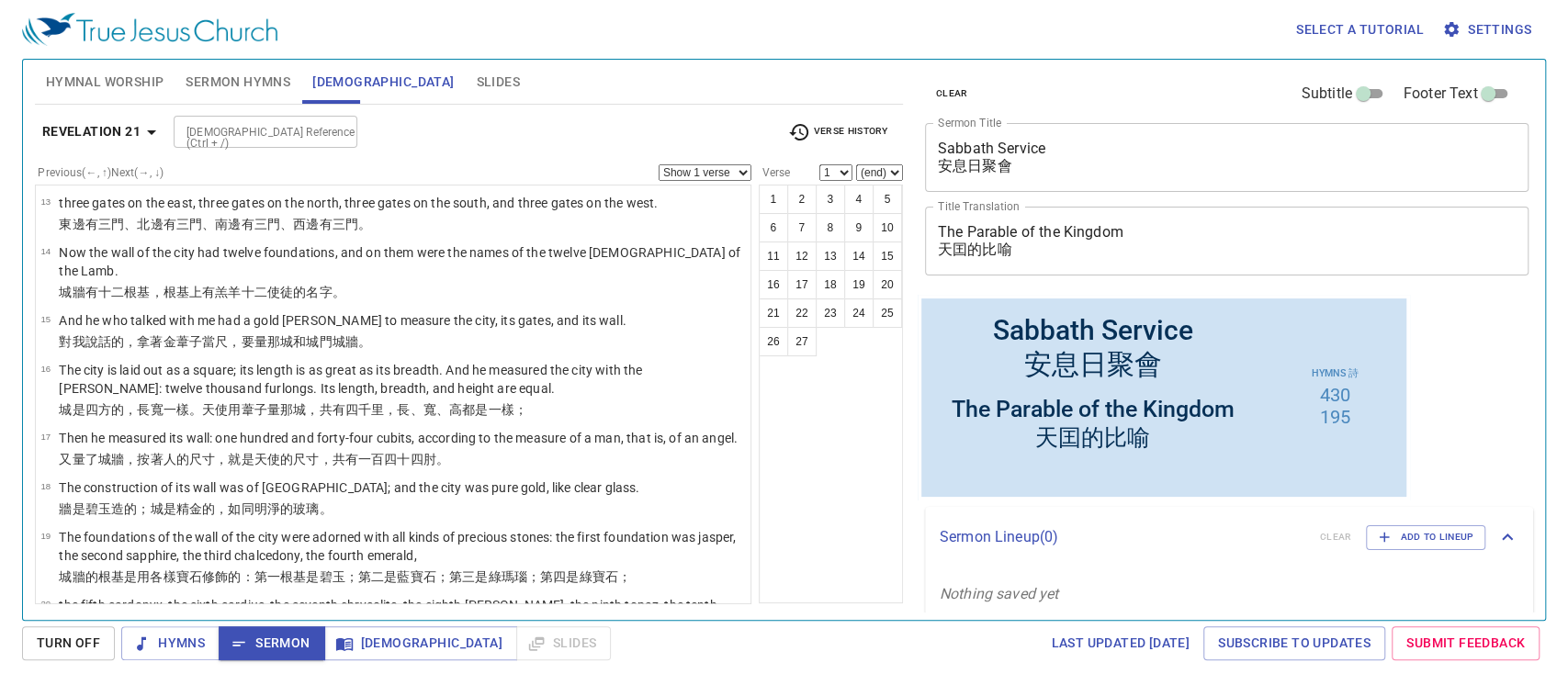
click at [877, 506] on div "1 2 3 4 5 6 7 8 9 10 11 12 13 14 15 16 17 18 19 20 21 22 23 24 25 26 27" at bounding box center [830, 393] width 144 height 419
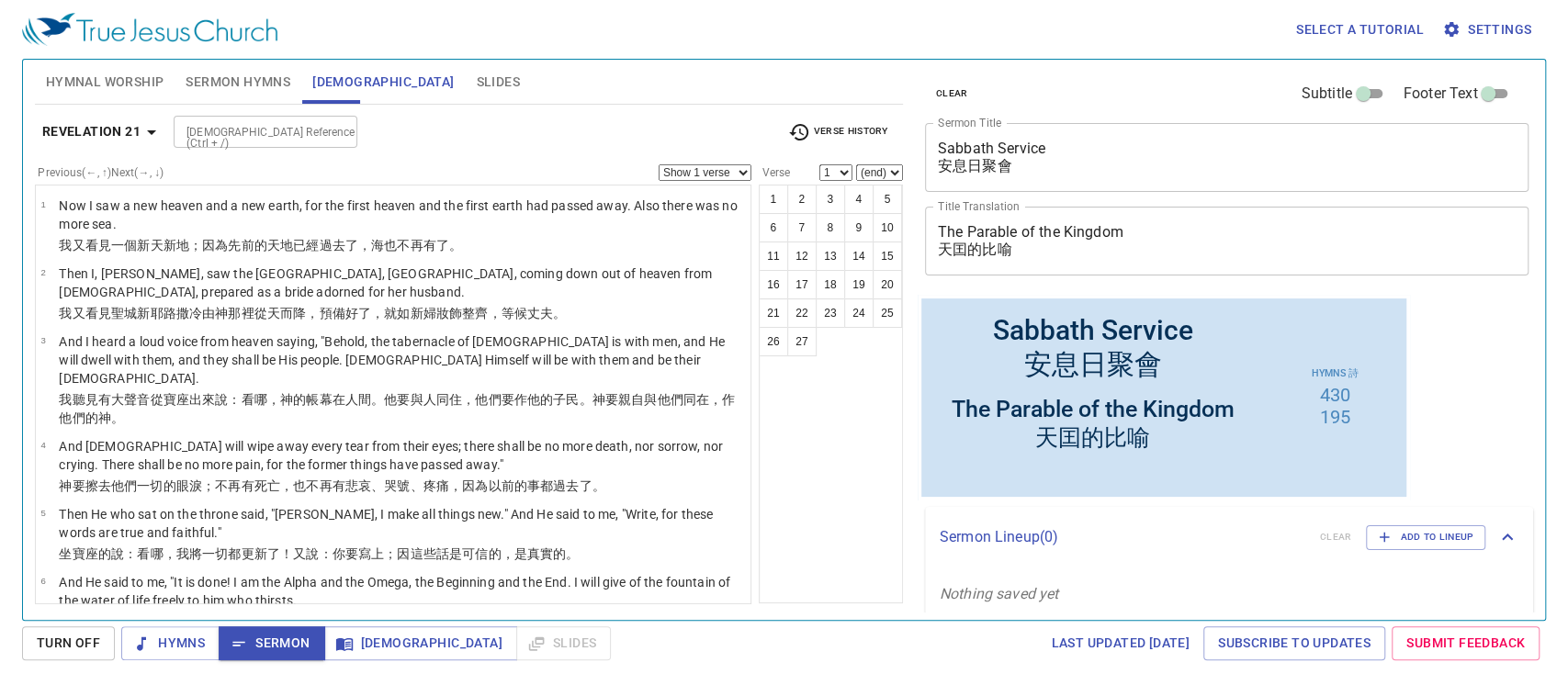
scroll to position [873, 0]
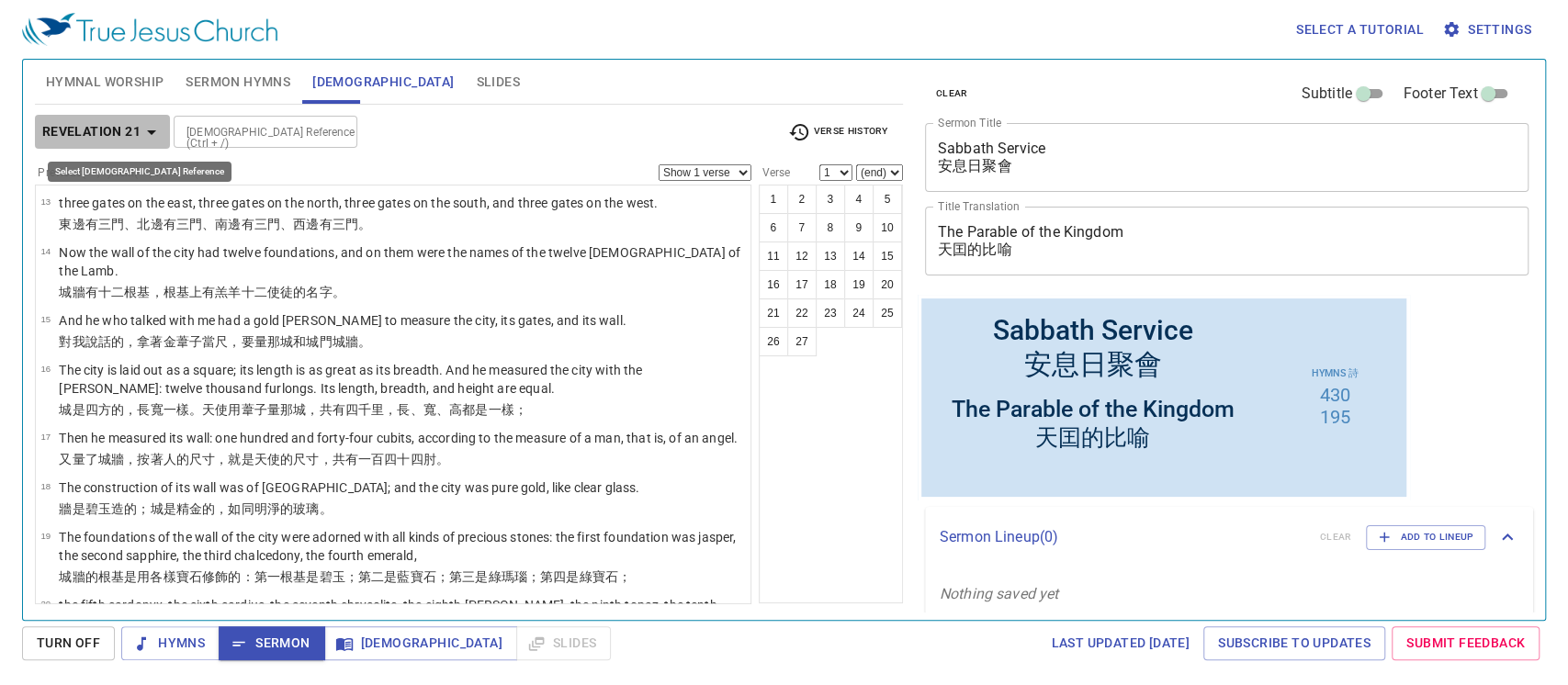
click at [156, 136] on icon "button" at bounding box center [152, 132] width 22 height 22
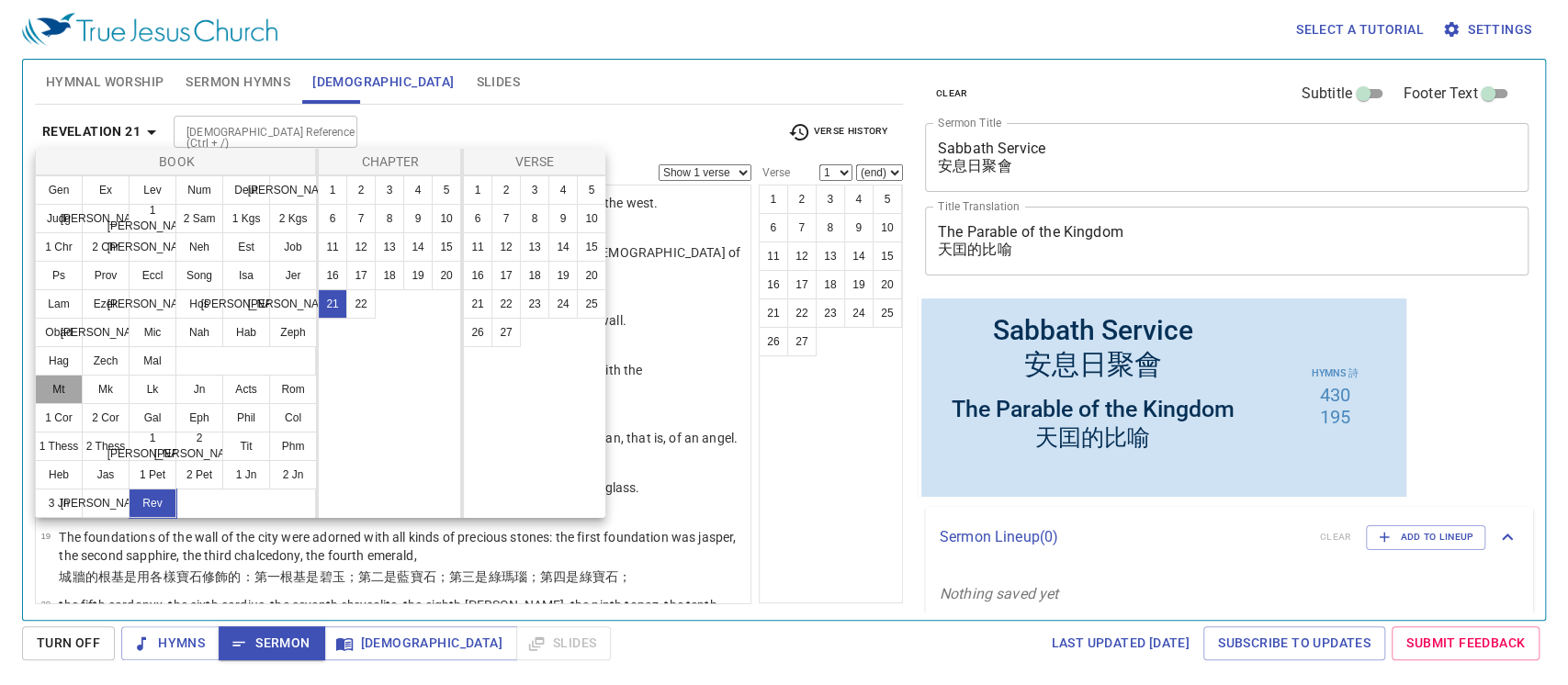
click at [65, 382] on button "Mt" at bounding box center [58, 389] width 47 height 30
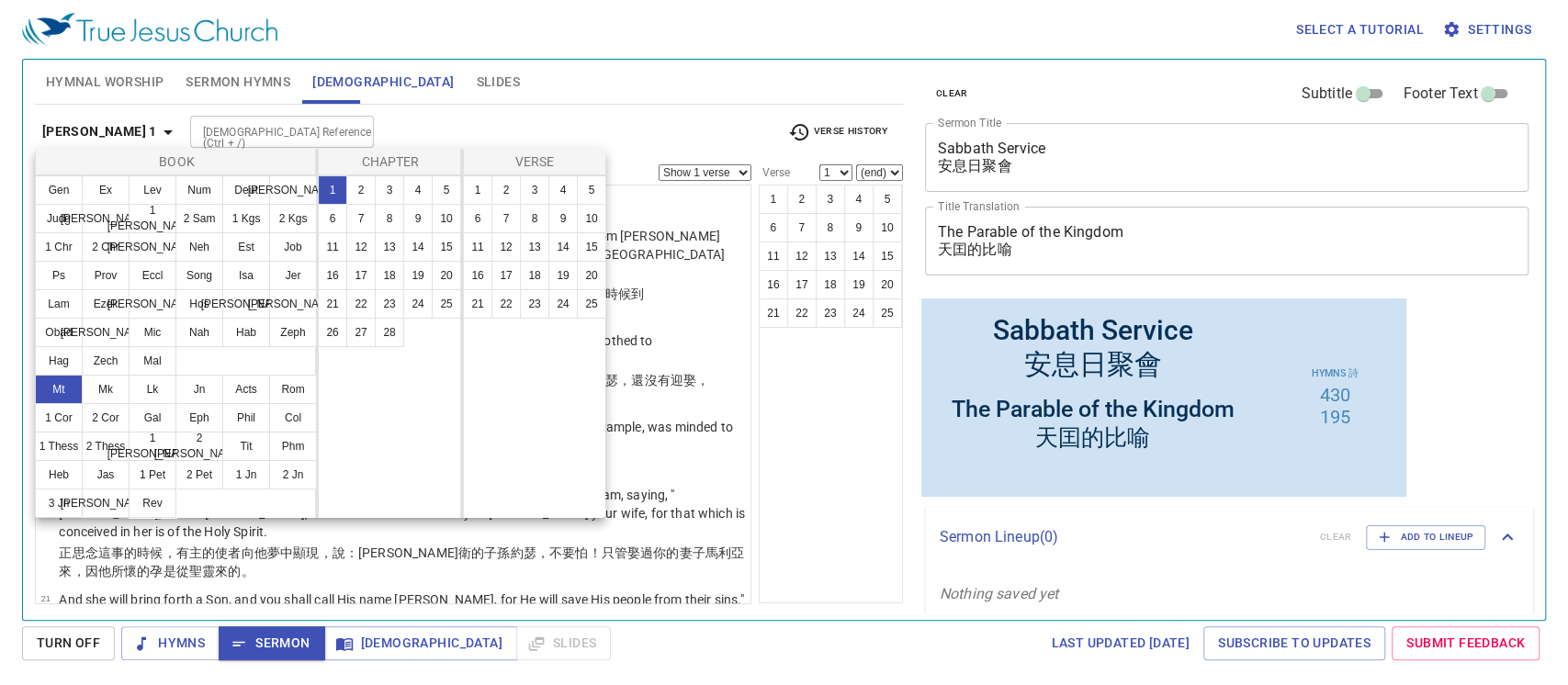
scroll to position [0, 0]
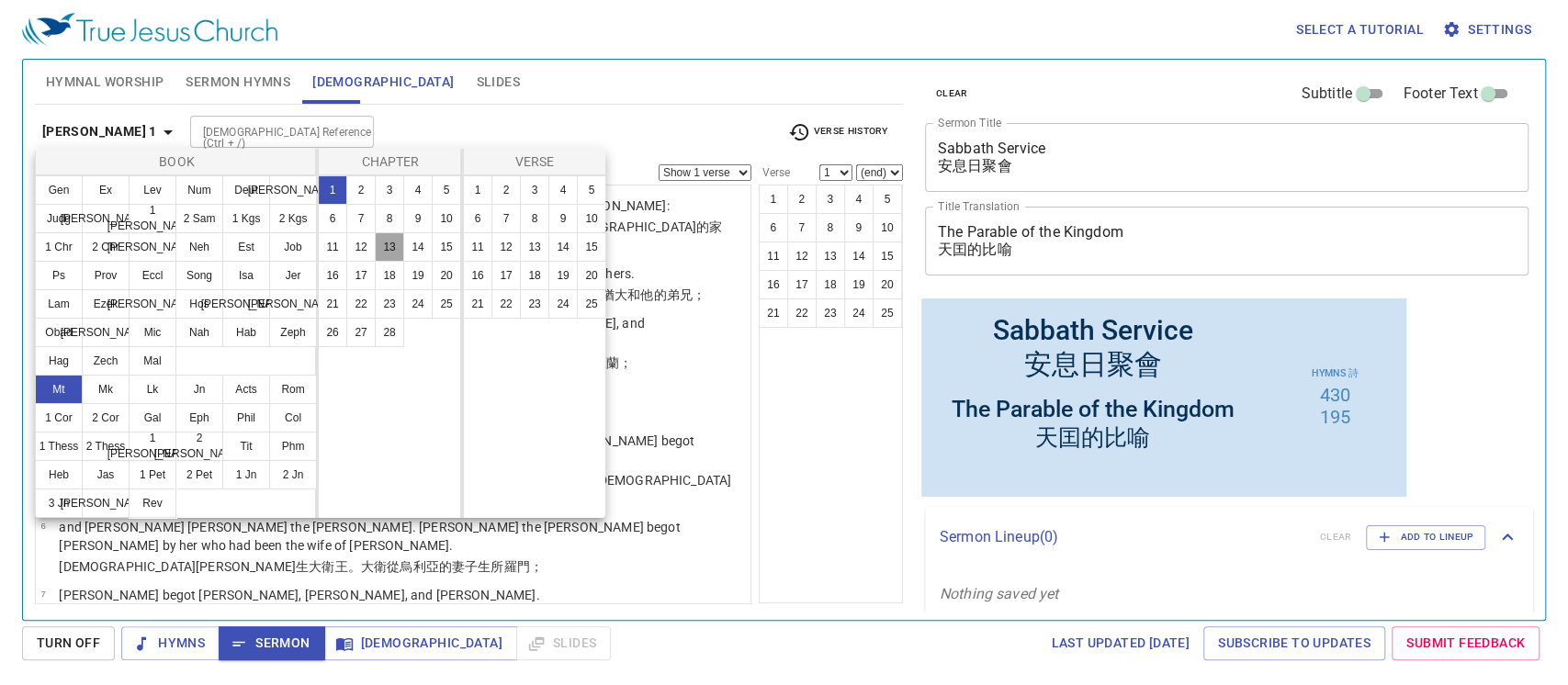
click at [386, 247] on button "13" at bounding box center [390, 247] width 30 height 30
select select "52"
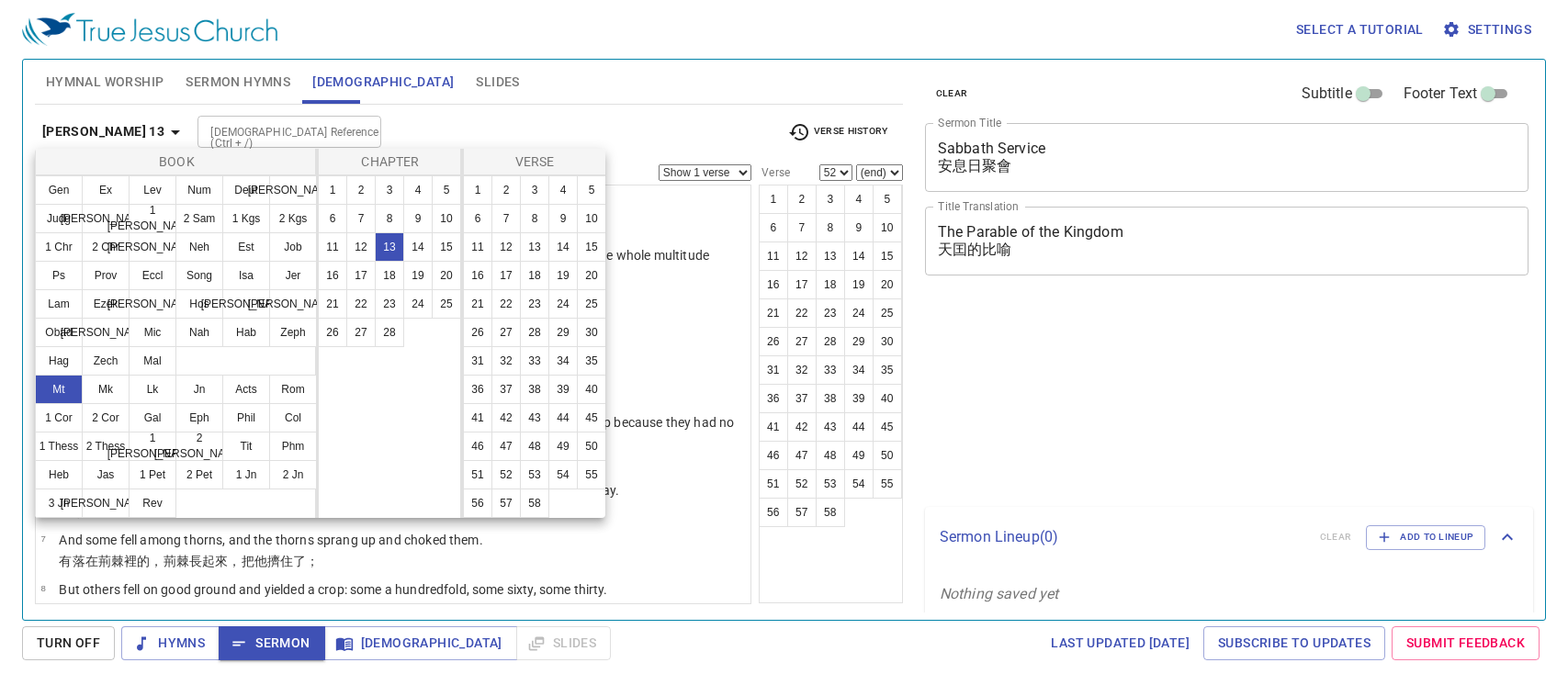
select select "52"
